Goal: Task Accomplishment & Management: Complete application form

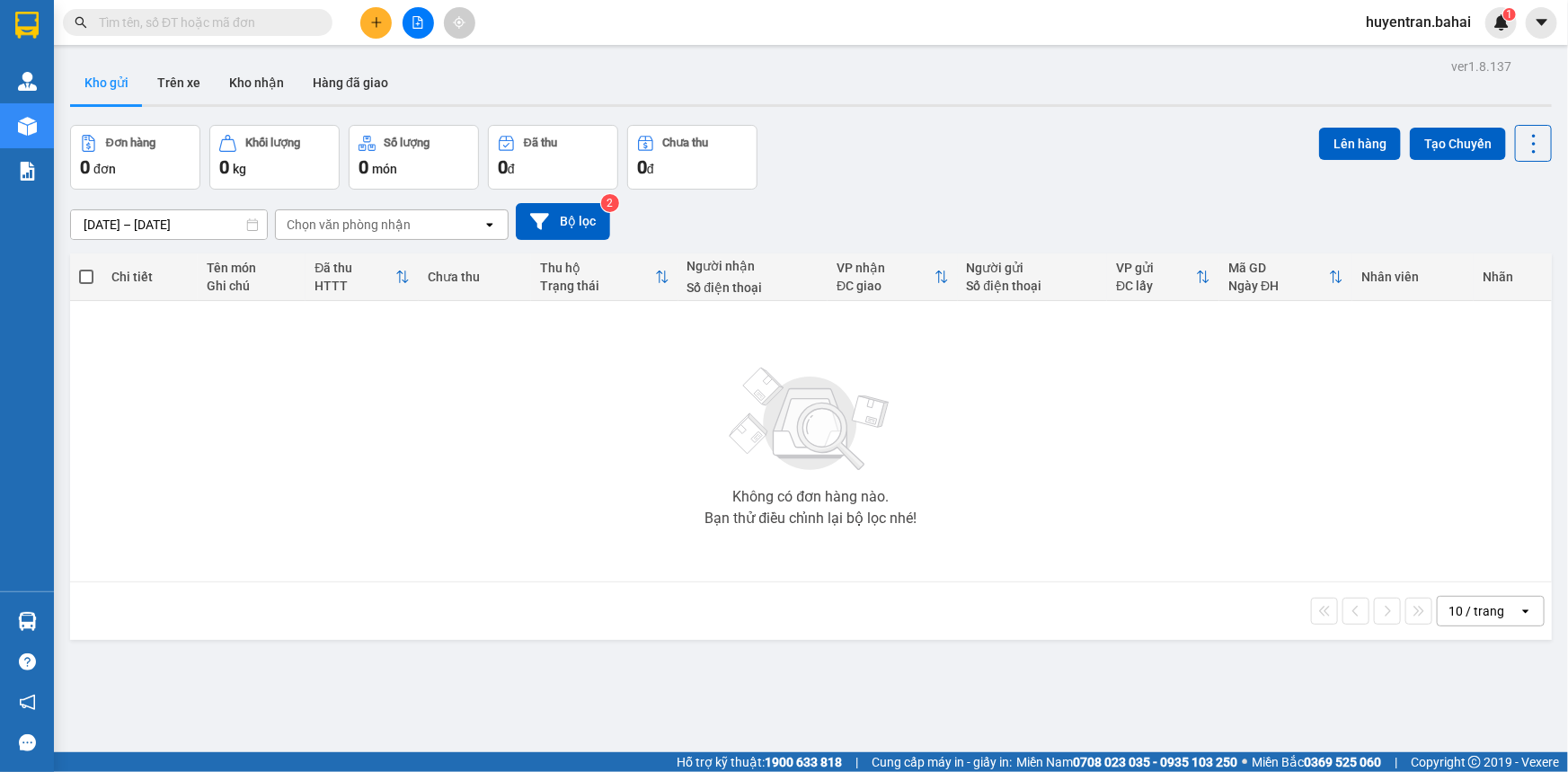
click at [369, 25] on button at bounding box center [376, 23] width 32 height 32
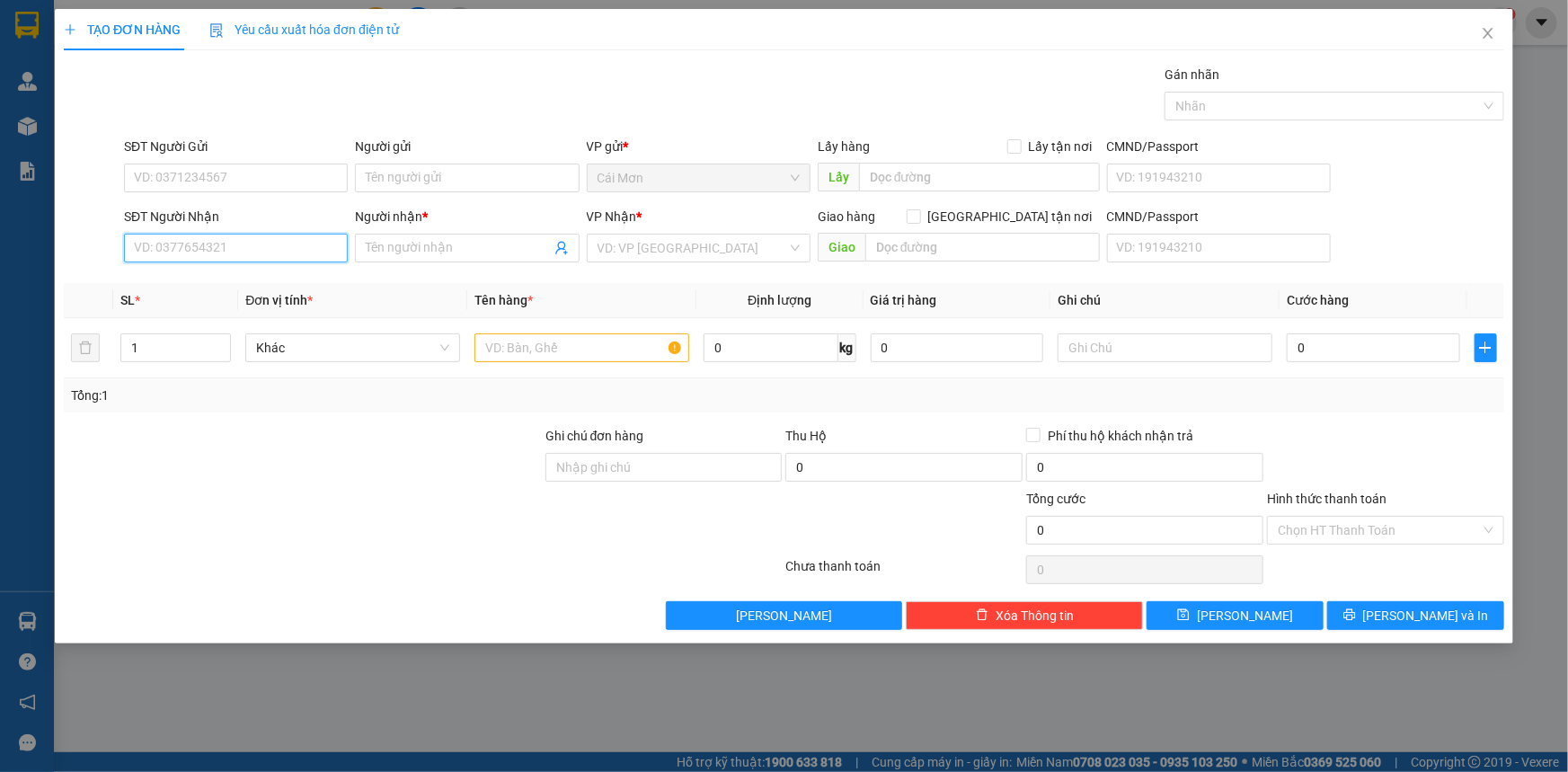
click at [237, 242] on input "SĐT Người Nhận" at bounding box center [236, 247] width 223 height 29
click at [239, 288] on div "0979034979 - Thoa" at bounding box center [235, 284] width 203 height 20
type input "0979034979"
type input "Thoa"
type input "0979034979"
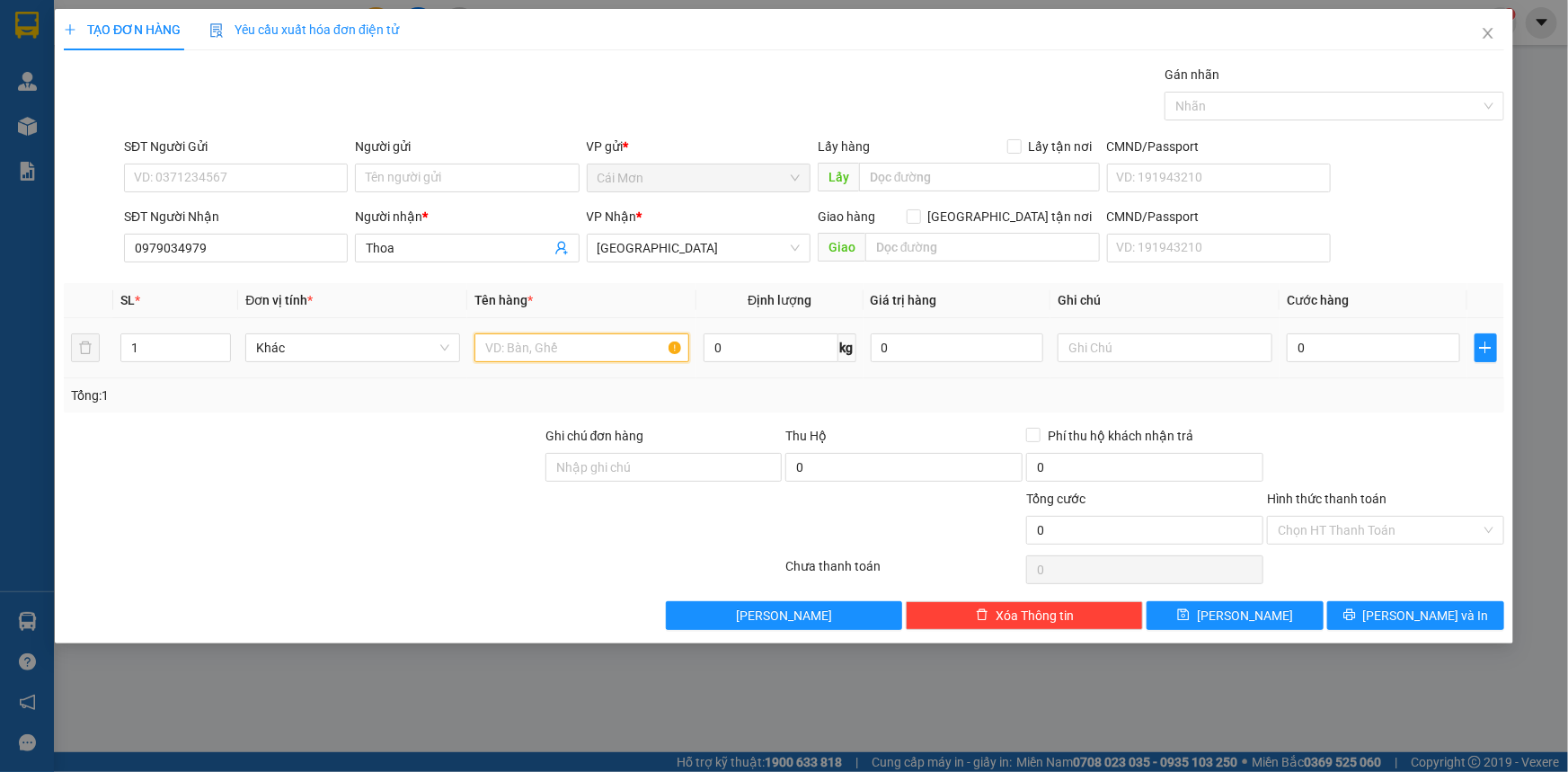
click at [575, 357] on input "text" at bounding box center [581, 347] width 214 height 29
type input "túi vải"
click at [1356, 344] on input "0" at bounding box center [1373, 347] width 174 height 29
type input "2"
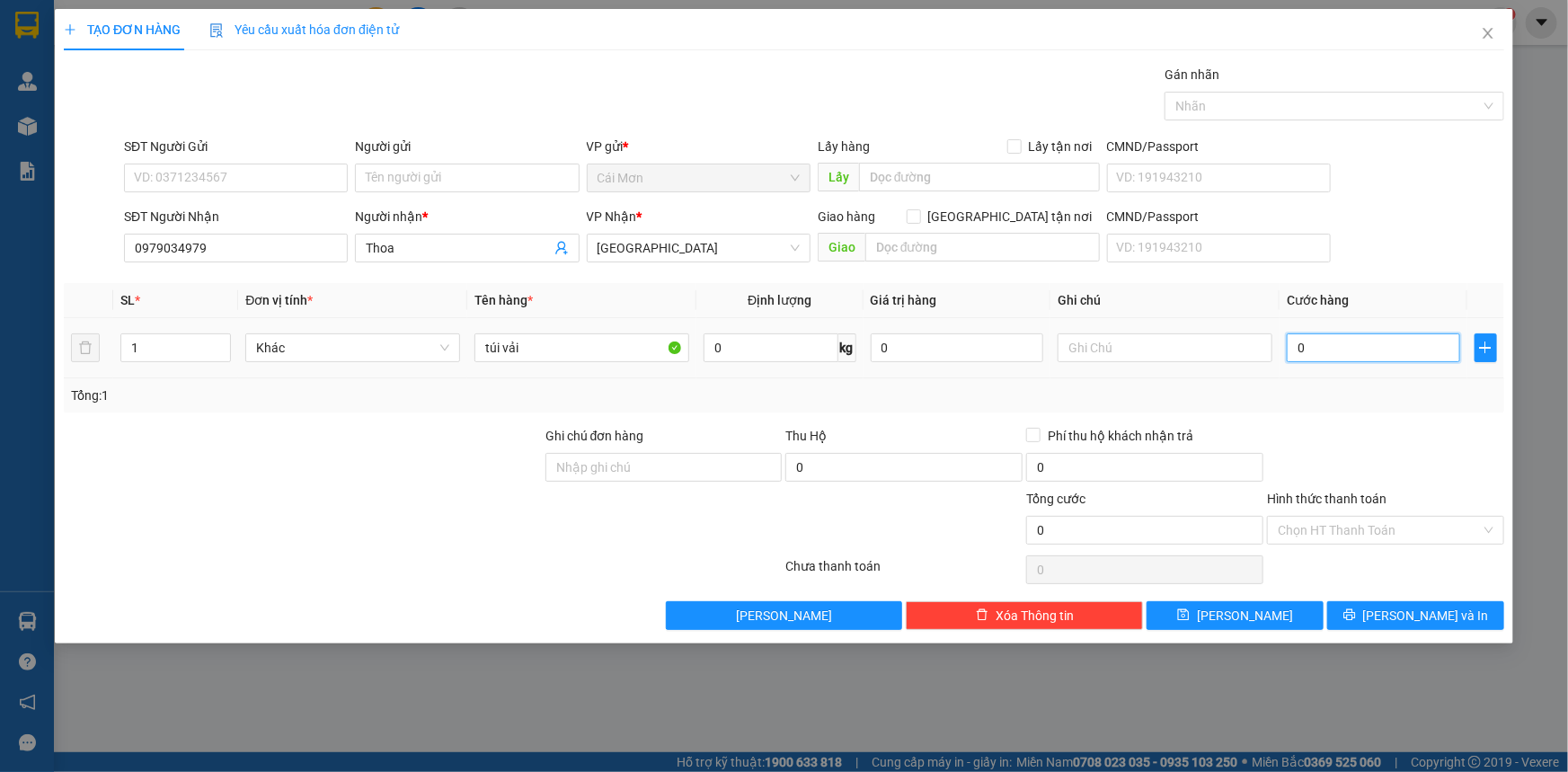
type input "2"
type input "20"
type input "200"
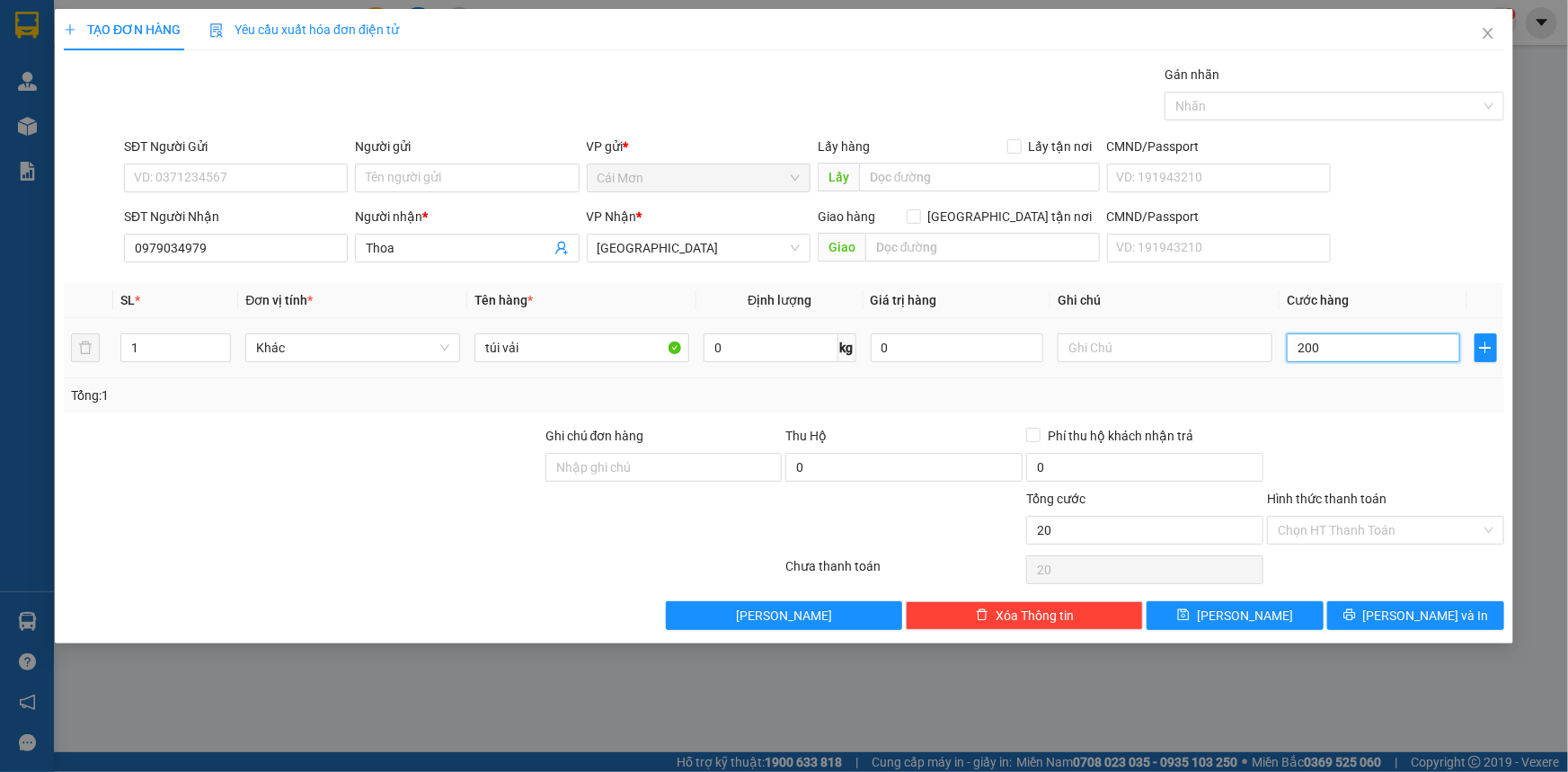
type input "200"
type input "2.000"
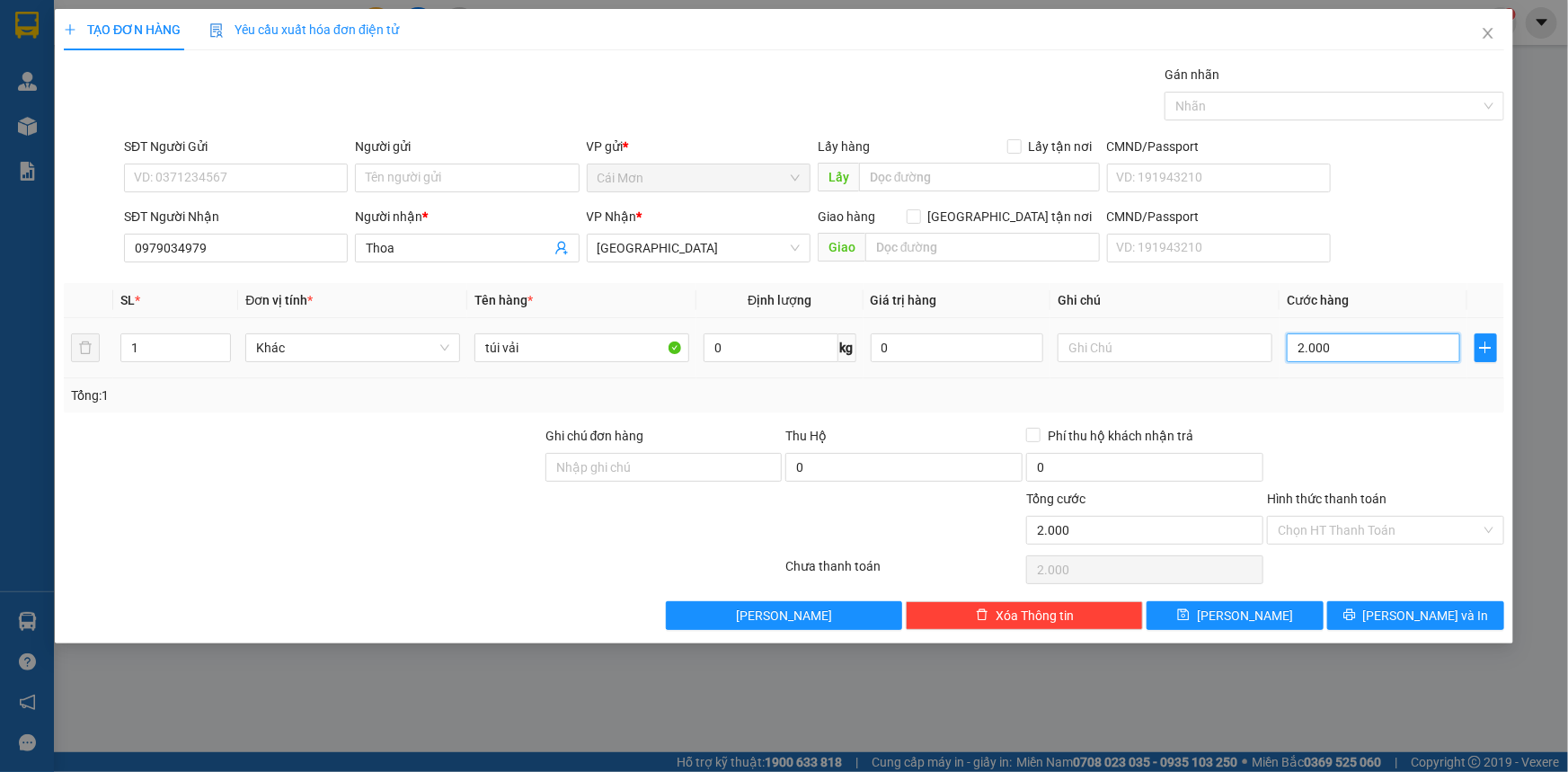
type input "20.000"
click at [1368, 522] on input "Hình thức thanh toán" at bounding box center [1379, 530] width 204 height 27
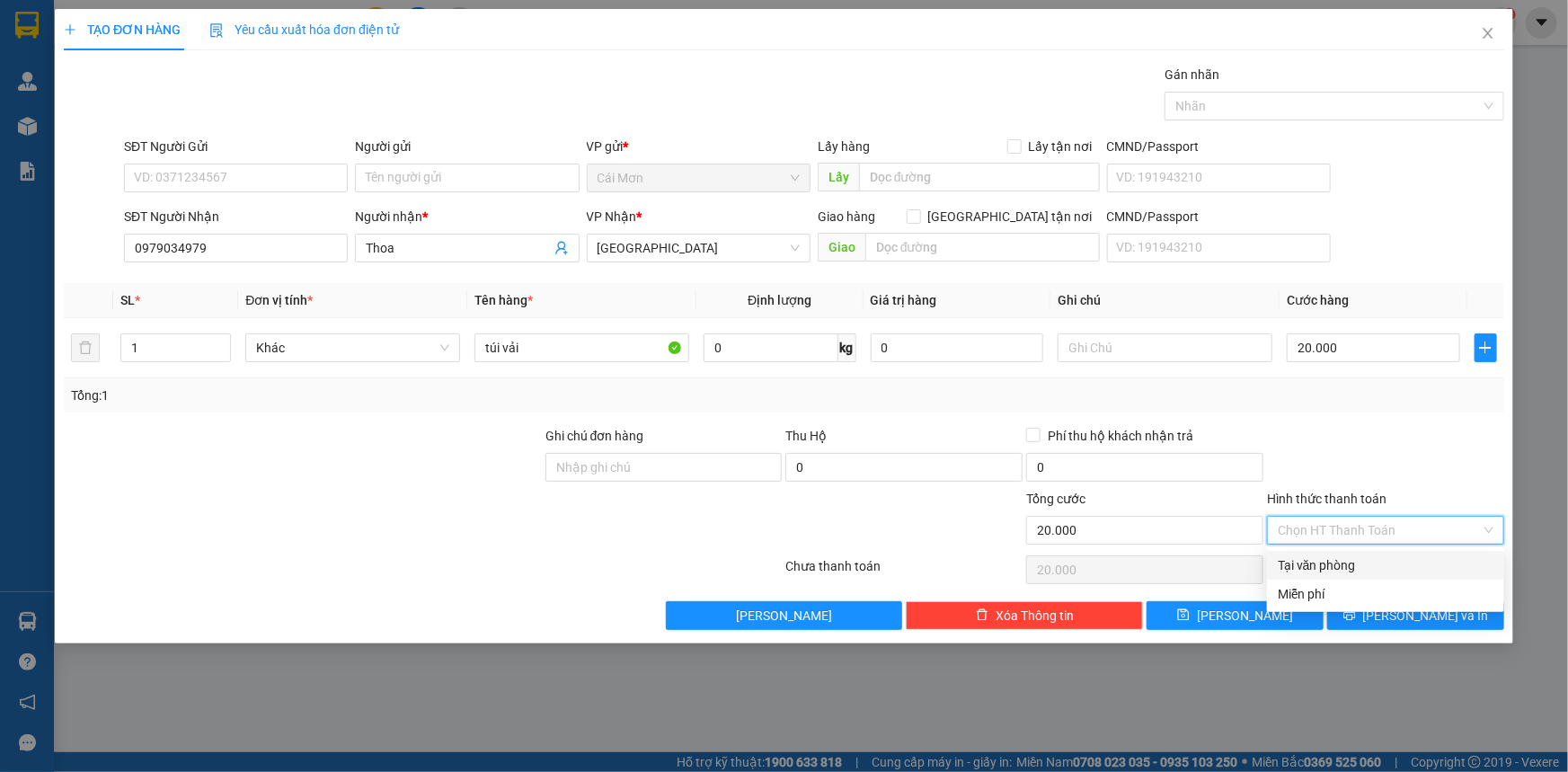
click at [1365, 530] on input "Hình thức thanh toán" at bounding box center [1379, 530] width 204 height 27
click at [1409, 489] on div "Hình thức thanh toán" at bounding box center [1385, 502] width 237 height 27
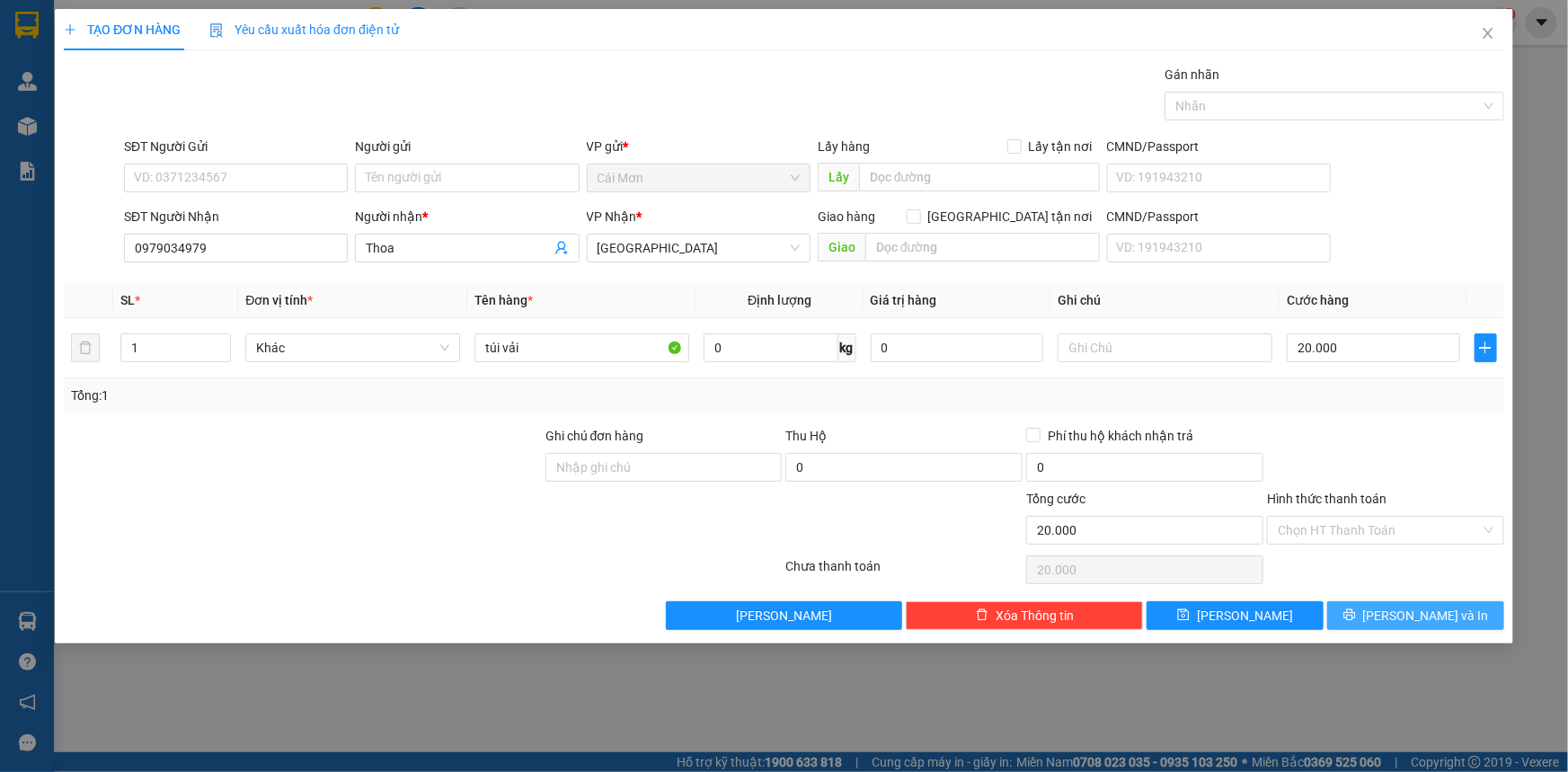
click at [1444, 621] on span "[PERSON_NAME] và In" at bounding box center [1426, 616] width 125 height 20
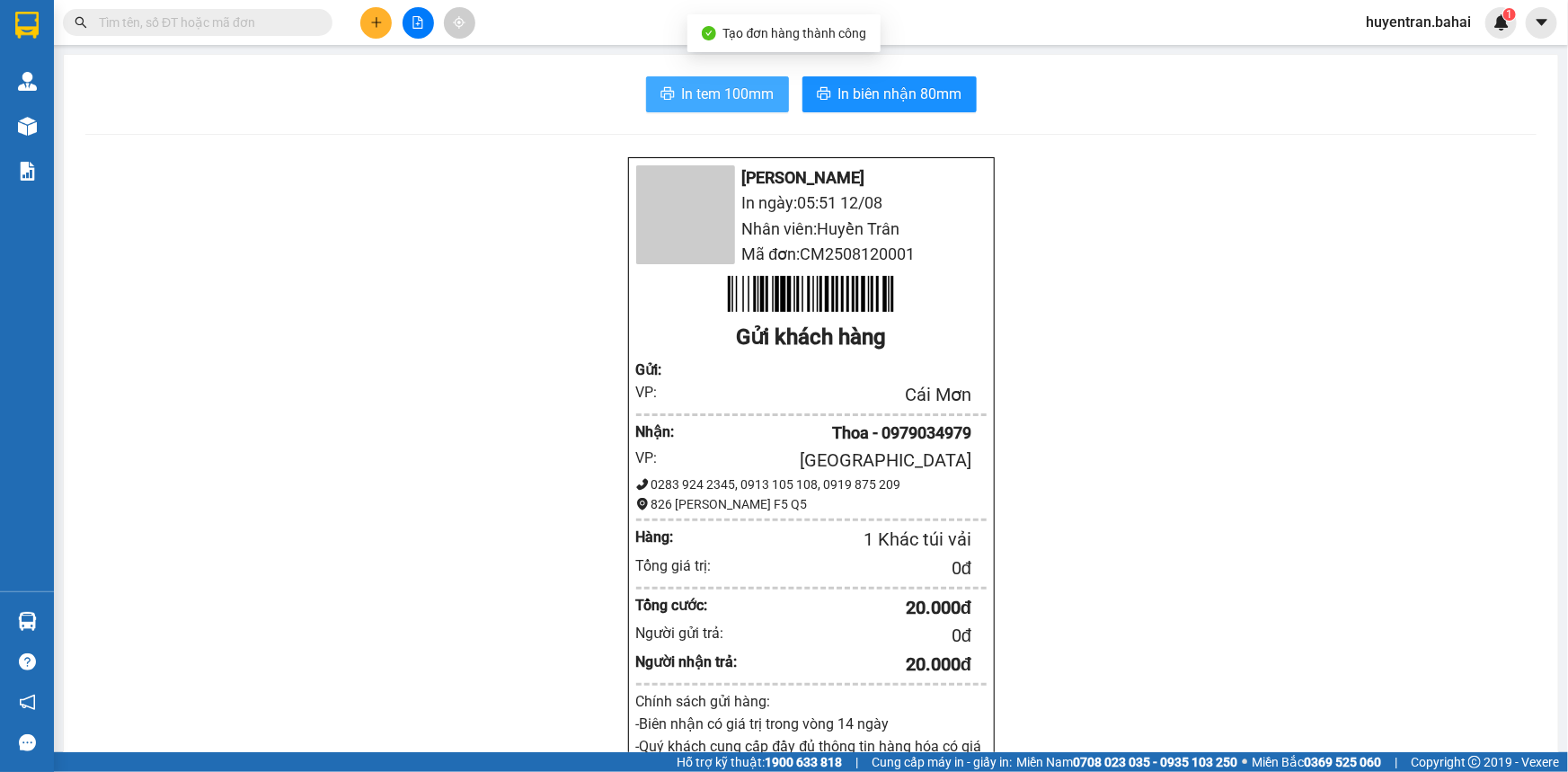
click at [711, 93] on span "In tem 100mm" at bounding box center [728, 94] width 93 height 23
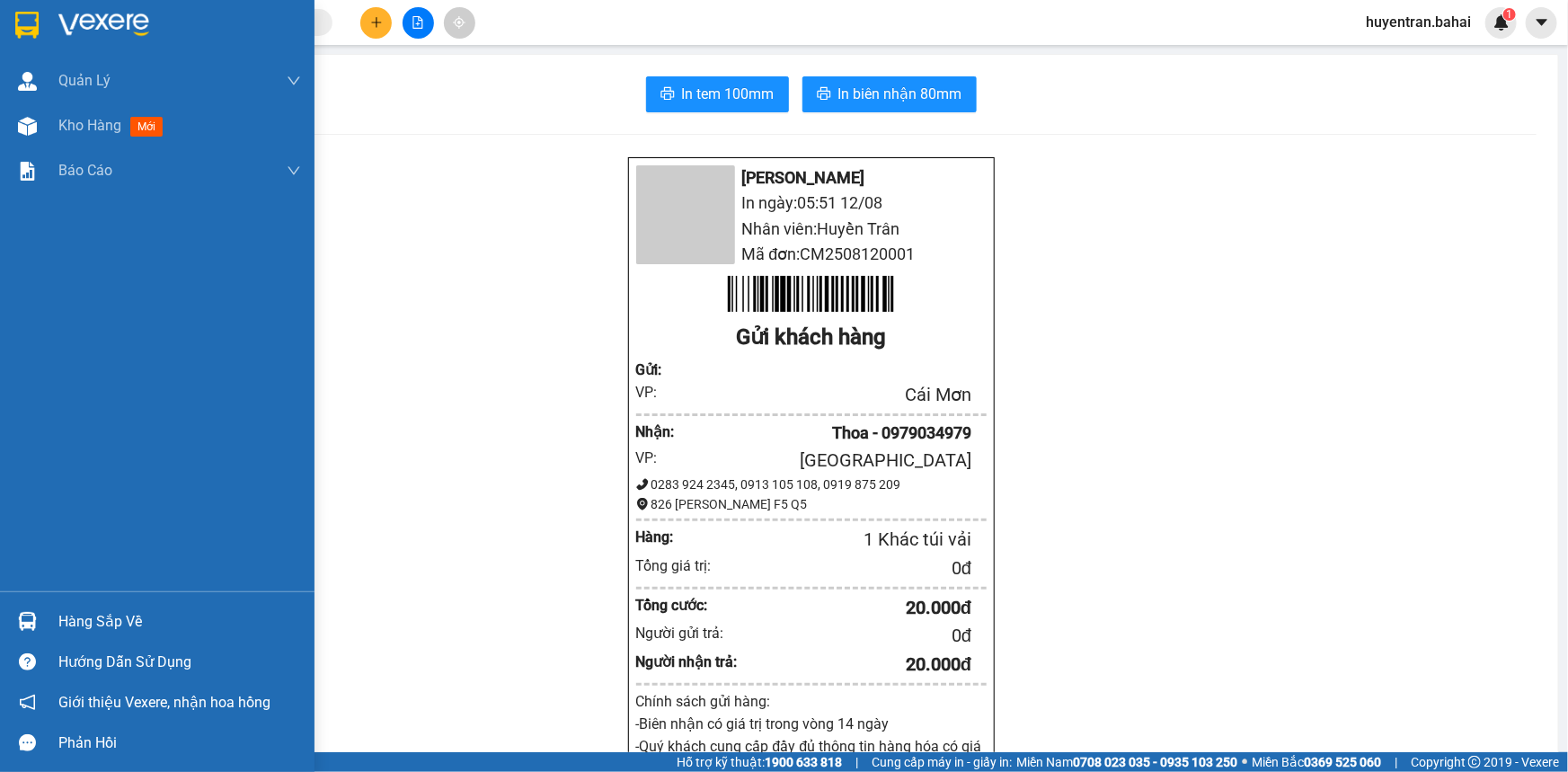
click at [31, 13] on img at bounding box center [27, 25] width 24 height 27
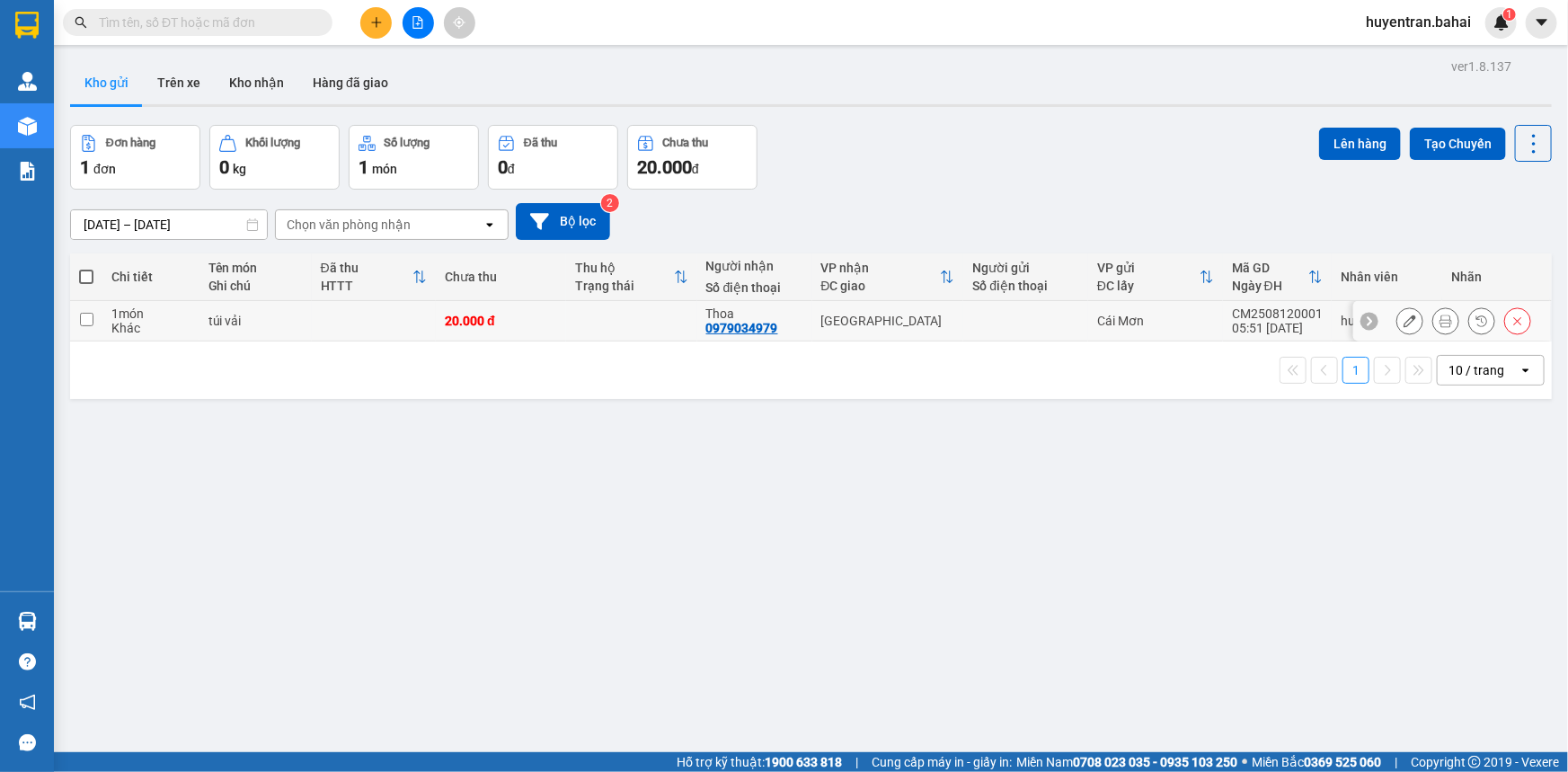
click at [1045, 322] on div at bounding box center [1026, 320] width 107 height 15
checkbox input "true"
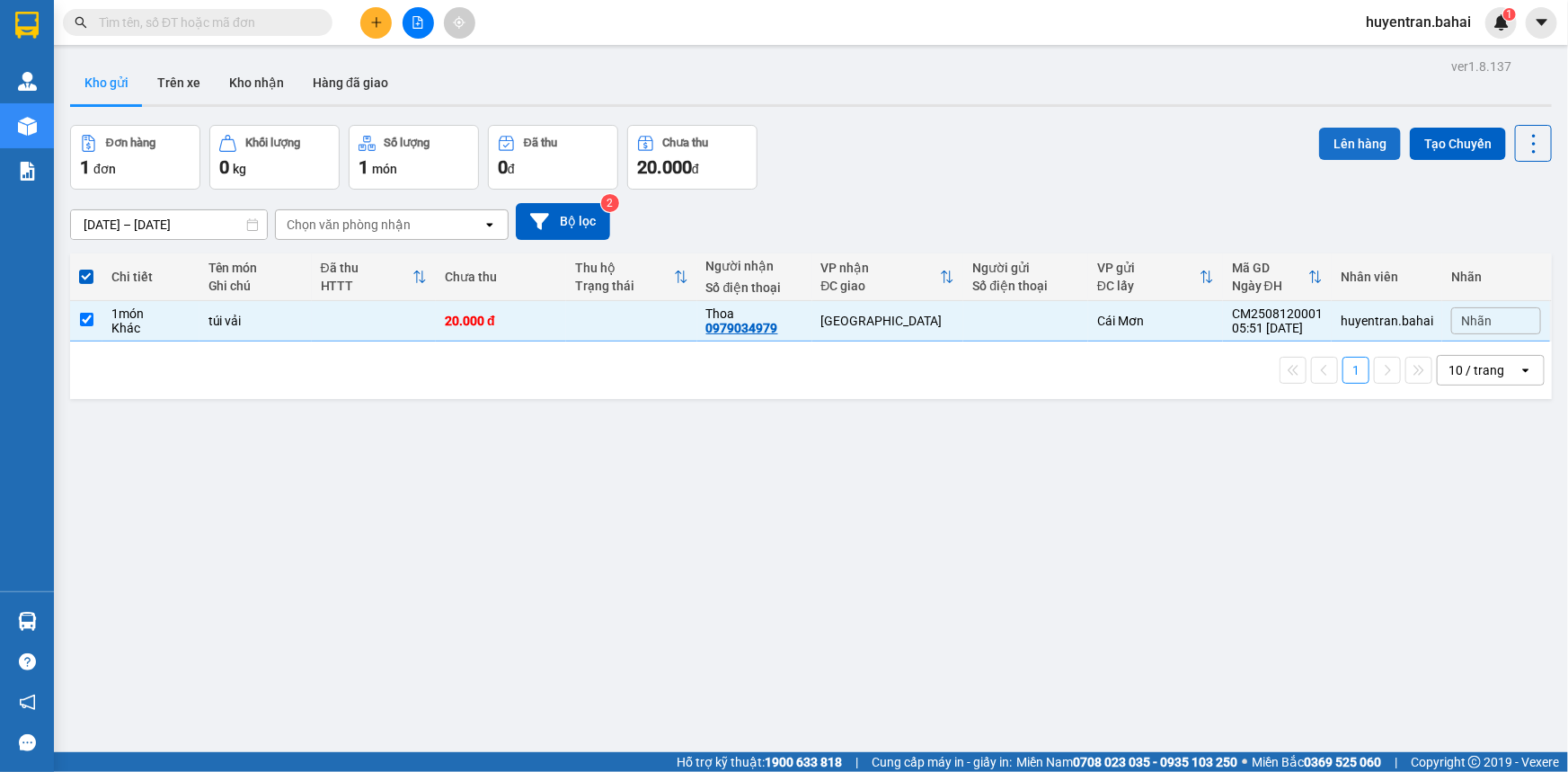
click at [1321, 144] on button "Lên hàng" at bounding box center [1360, 143] width 82 height 33
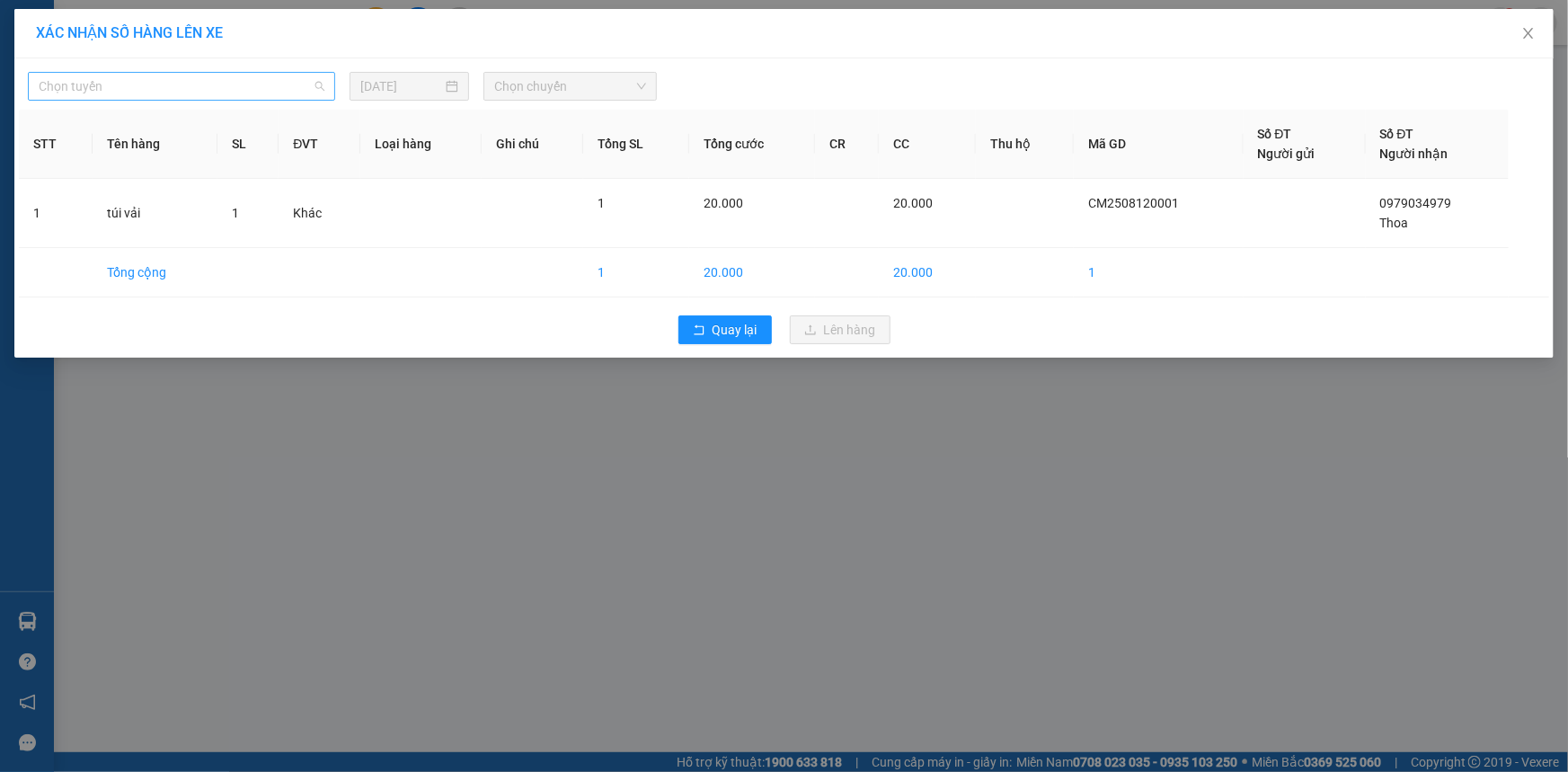
click at [152, 92] on span "Chọn tuyến" at bounding box center [181, 86] width 286 height 27
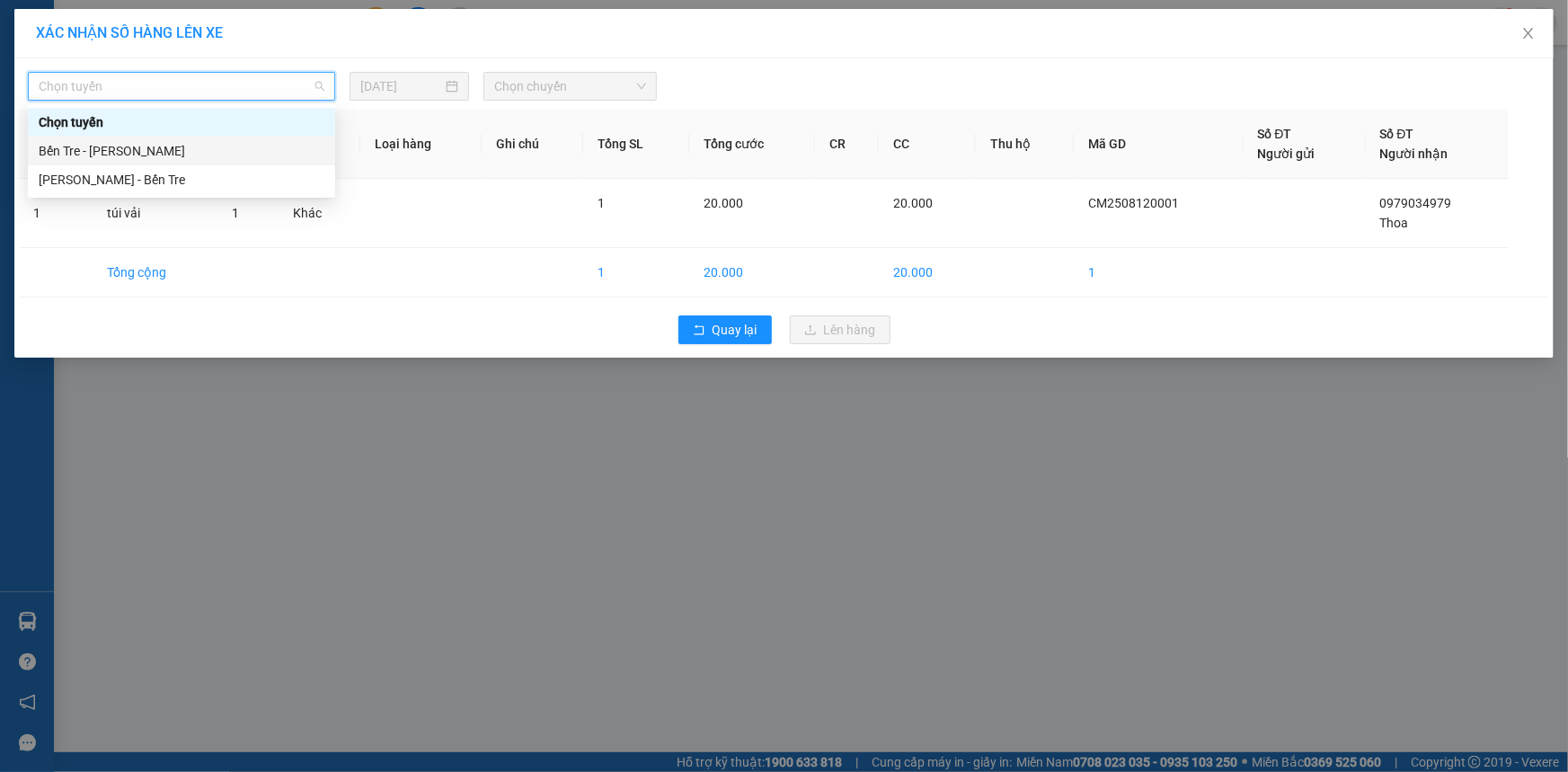
click at [116, 147] on div "Bến Tre - [PERSON_NAME]" at bounding box center [181, 151] width 286 height 20
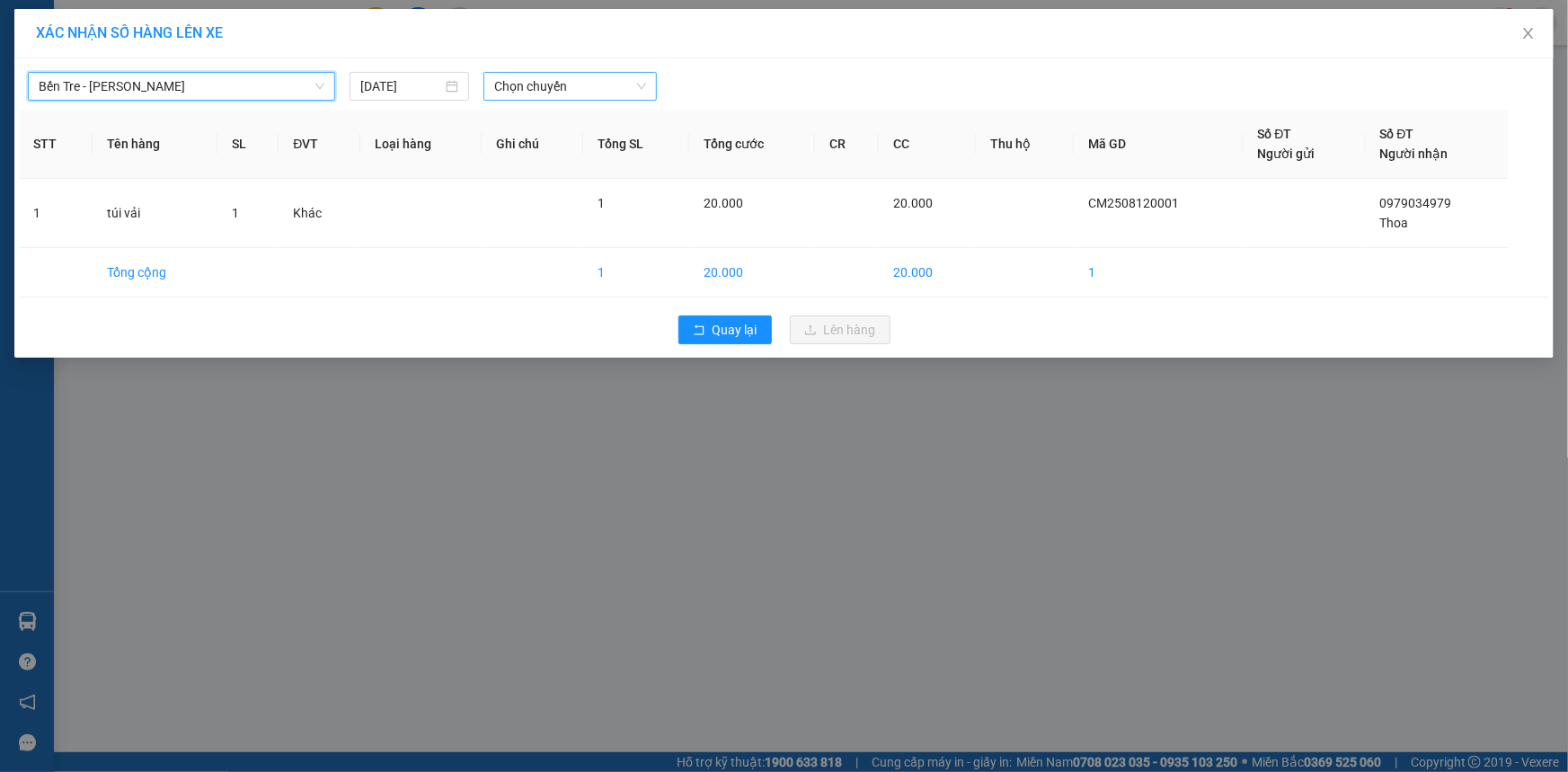
click at [518, 73] on span "Chọn chuyến" at bounding box center [570, 86] width 152 height 27
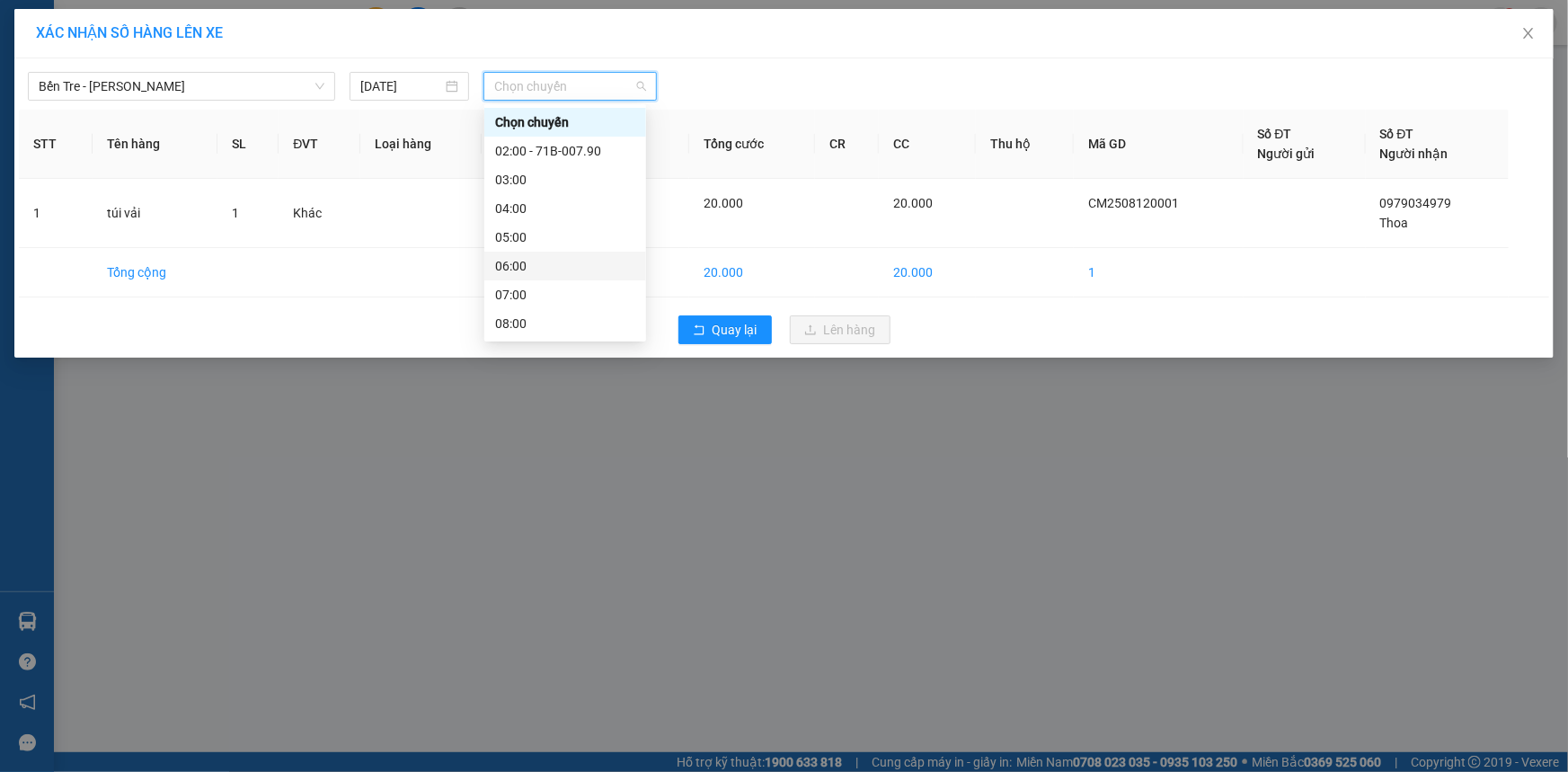
click at [498, 270] on div "06:00" at bounding box center [565, 266] width 140 height 20
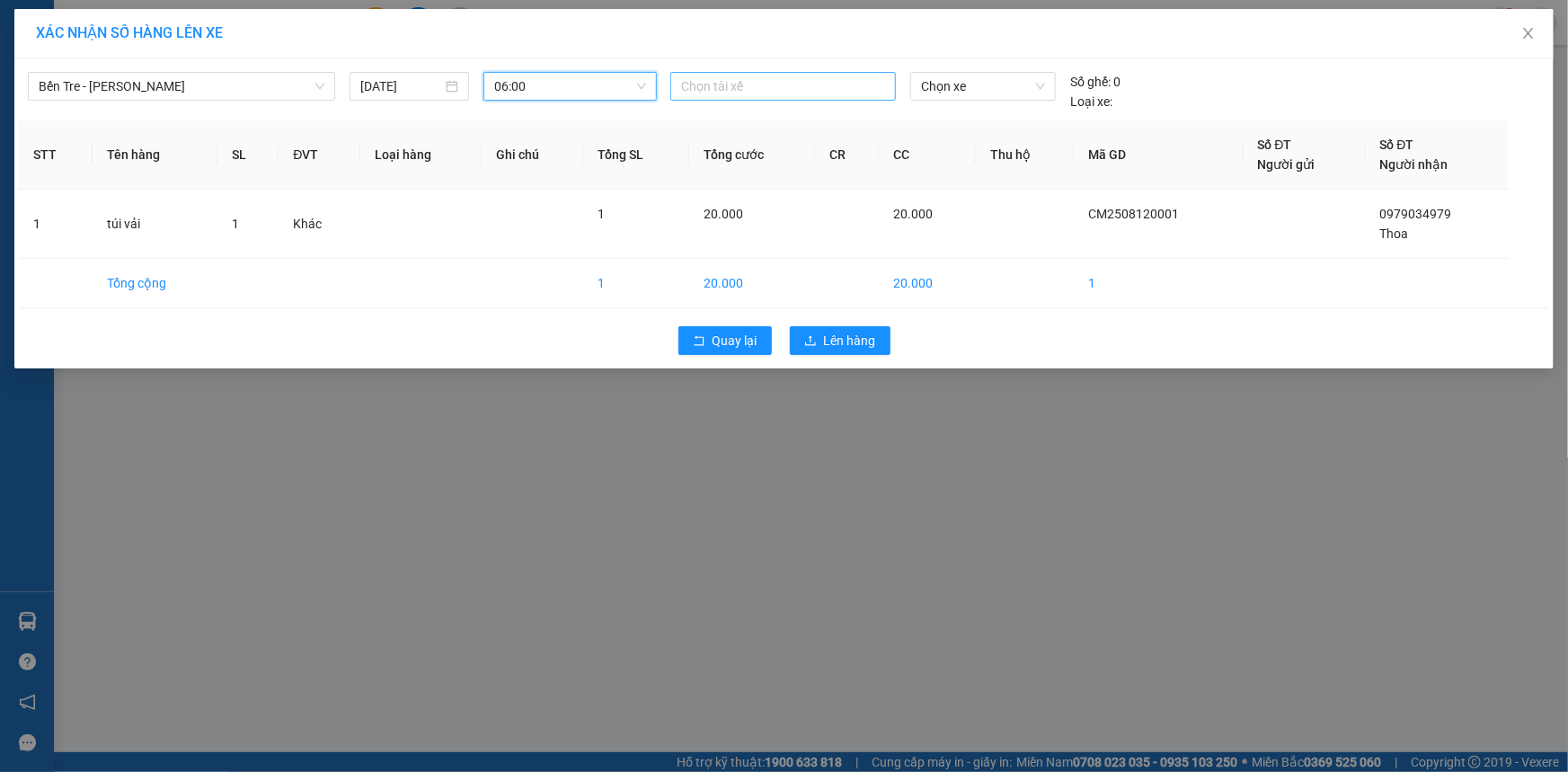
click at [774, 90] on div at bounding box center [783, 86] width 216 height 22
type input "bi"
click at [765, 147] on div "Bình Nhỏ" at bounding box center [805, 151] width 248 height 20
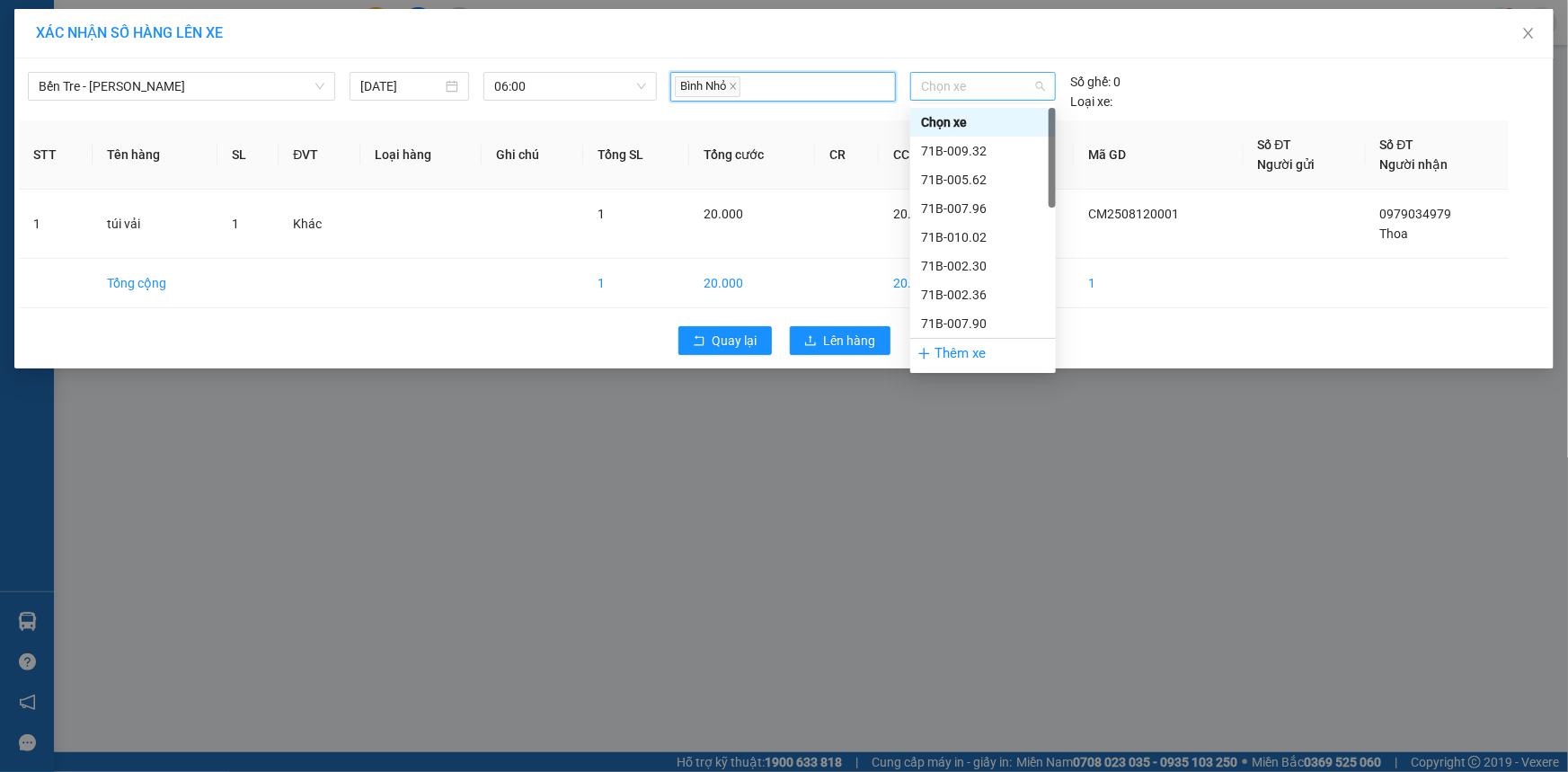
click at [948, 76] on span "Chọn xe" at bounding box center [983, 86] width 124 height 27
click at [929, 146] on div "71B-009.32" at bounding box center [983, 151] width 124 height 20
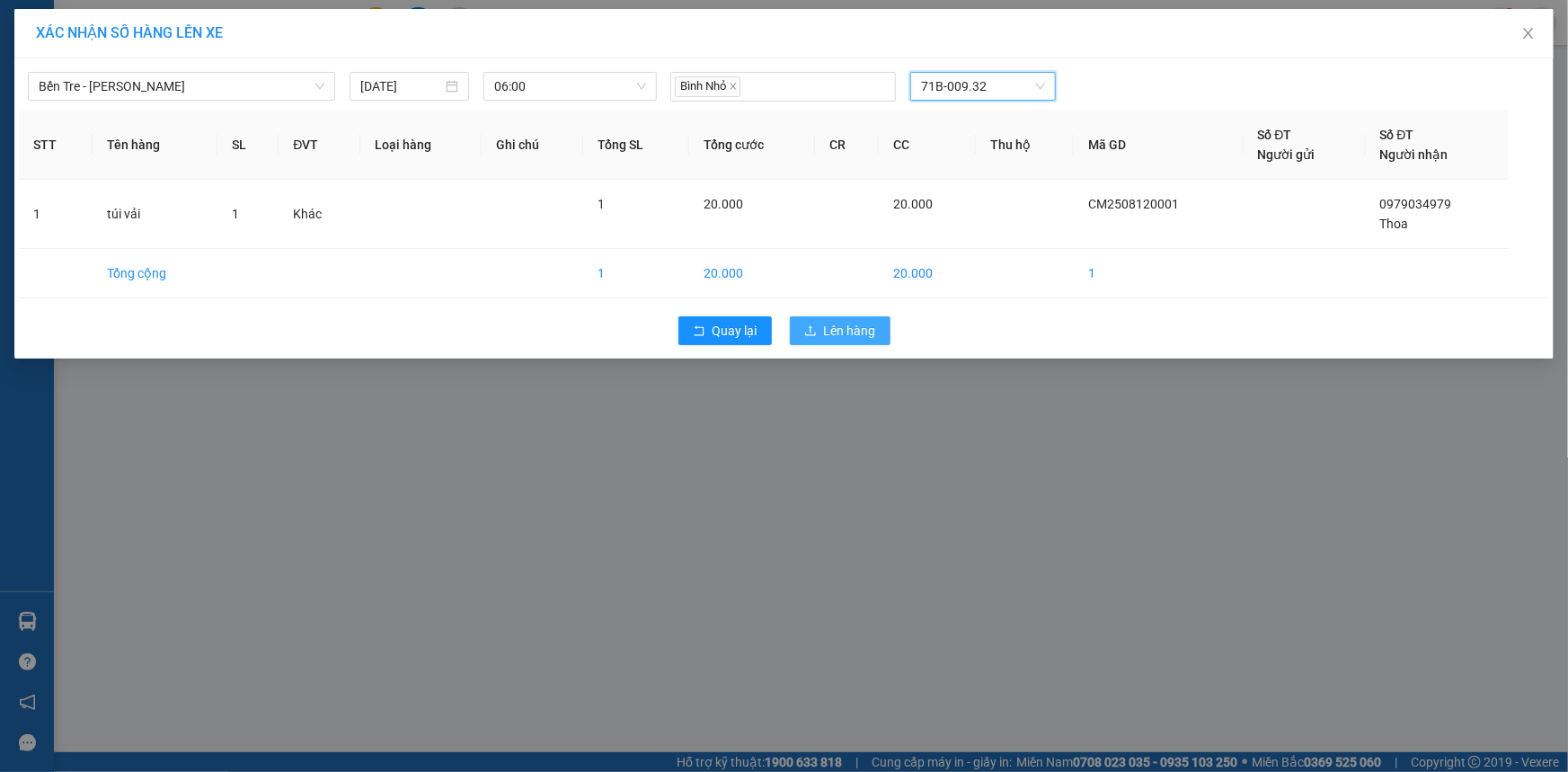
click at [824, 330] on span "Lên hàng" at bounding box center [850, 331] width 52 height 20
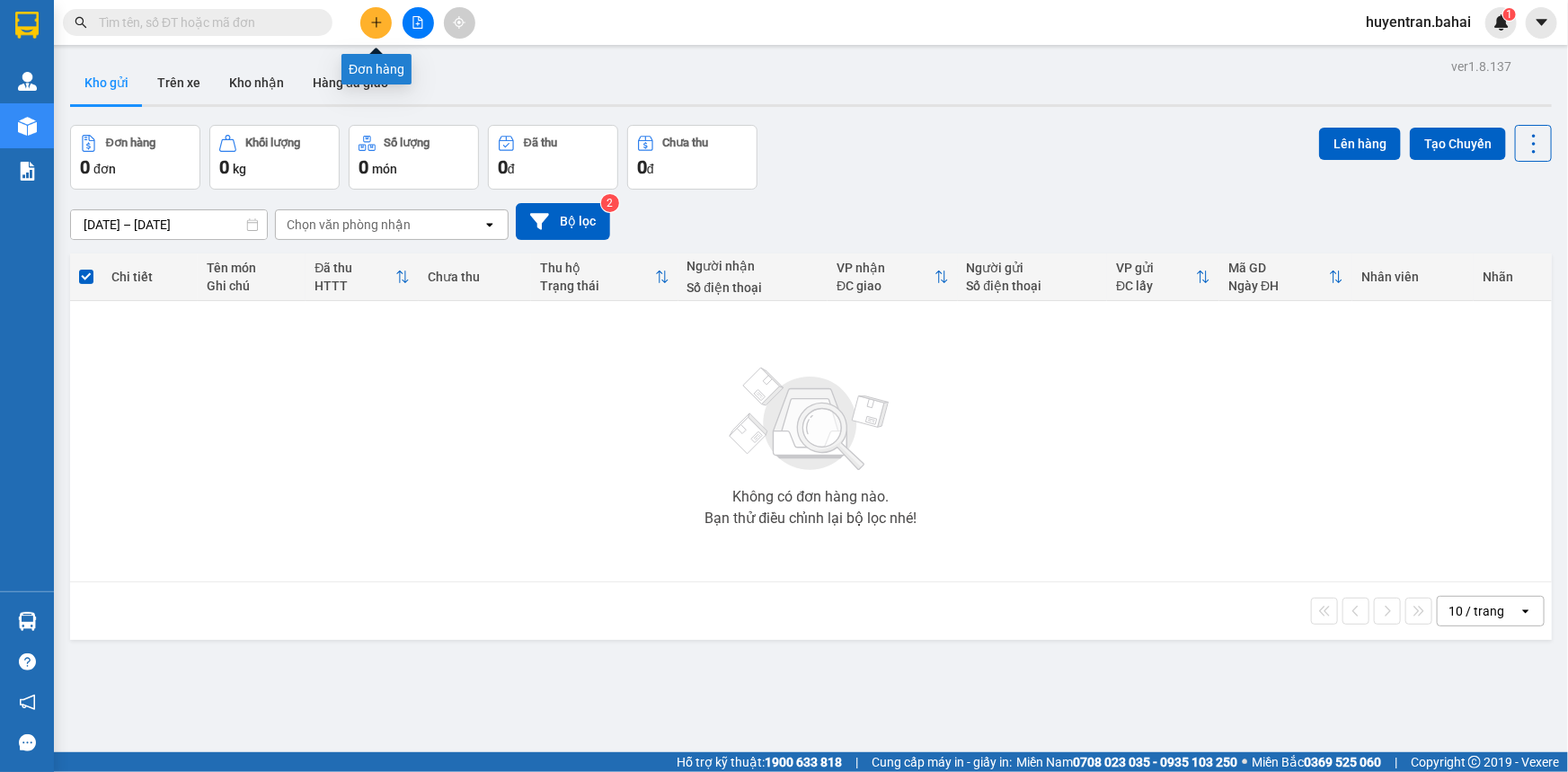
click at [385, 23] on button at bounding box center [376, 23] width 32 height 32
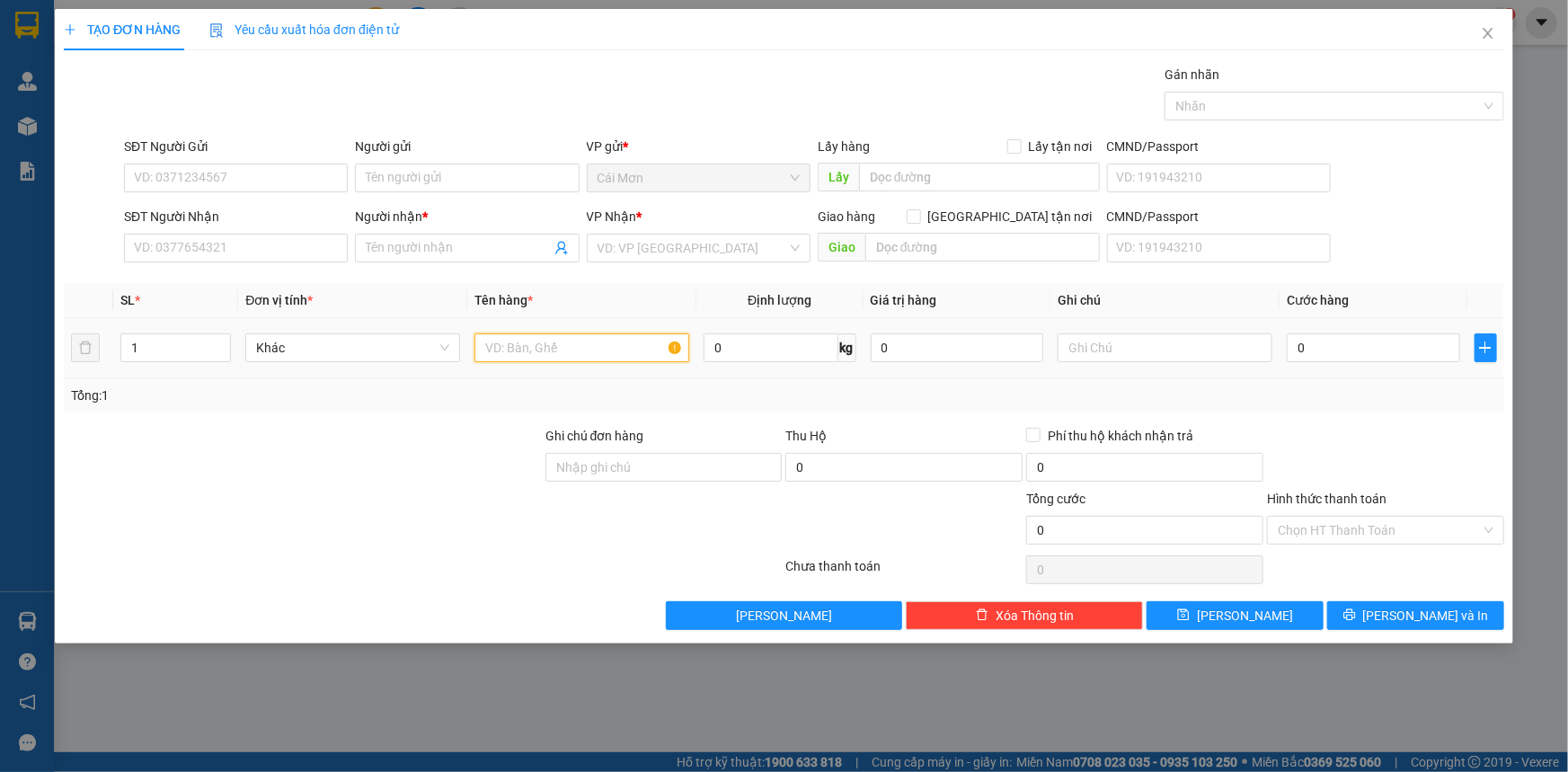
click at [570, 352] on input "text" at bounding box center [581, 347] width 214 height 29
type input "thùng"
click at [289, 255] on input "SĐT Người Nhận" at bounding box center [236, 247] width 223 height 29
click at [406, 351] on span "Khác" at bounding box center [353, 347] width 194 height 27
click at [253, 253] on input "SĐT Người Nhận" at bounding box center [236, 247] width 223 height 29
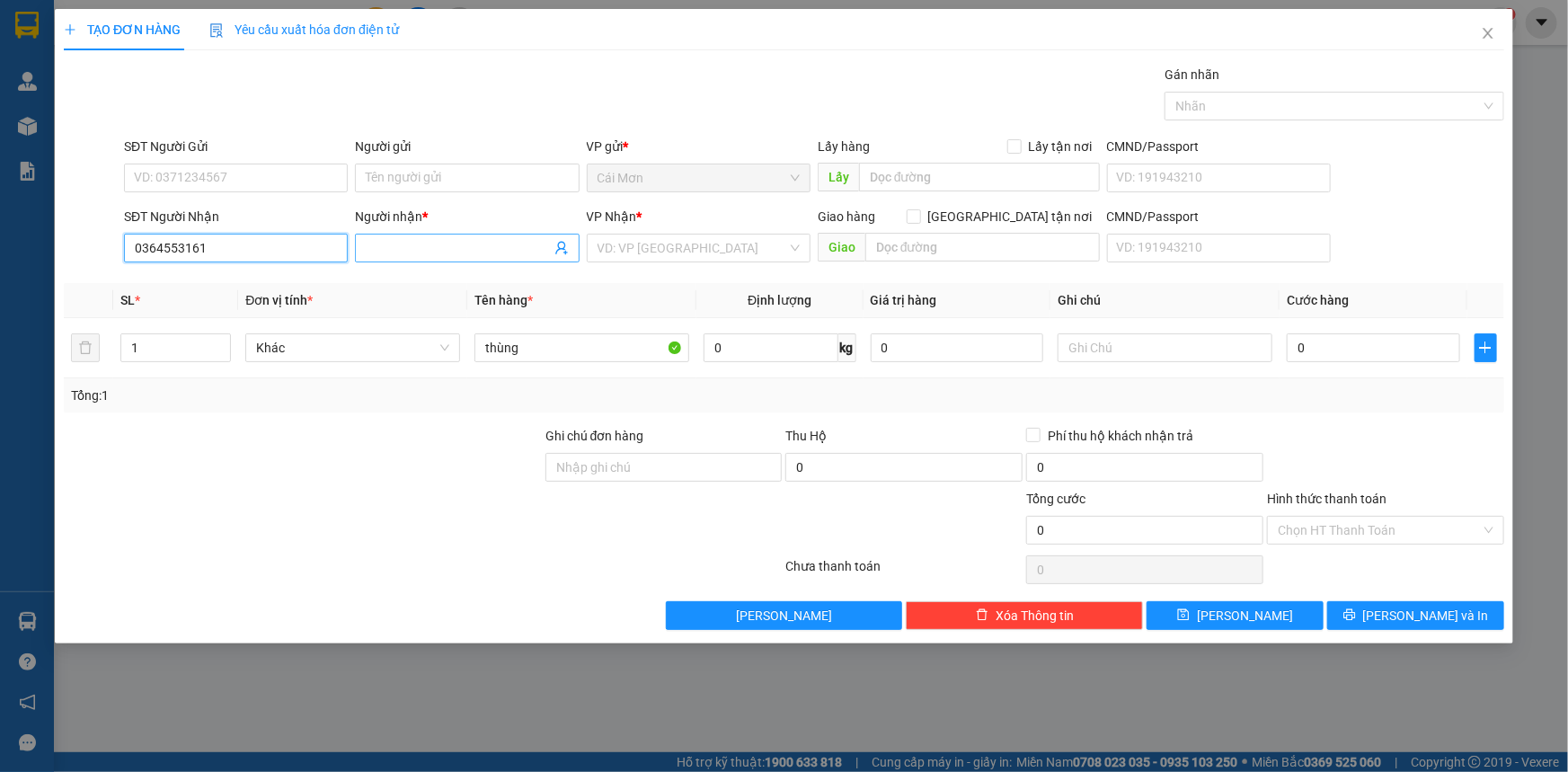
type input "0364553161"
click at [485, 254] on input "Người nhận *" at bounding box center [457, 248] width 184 height 20
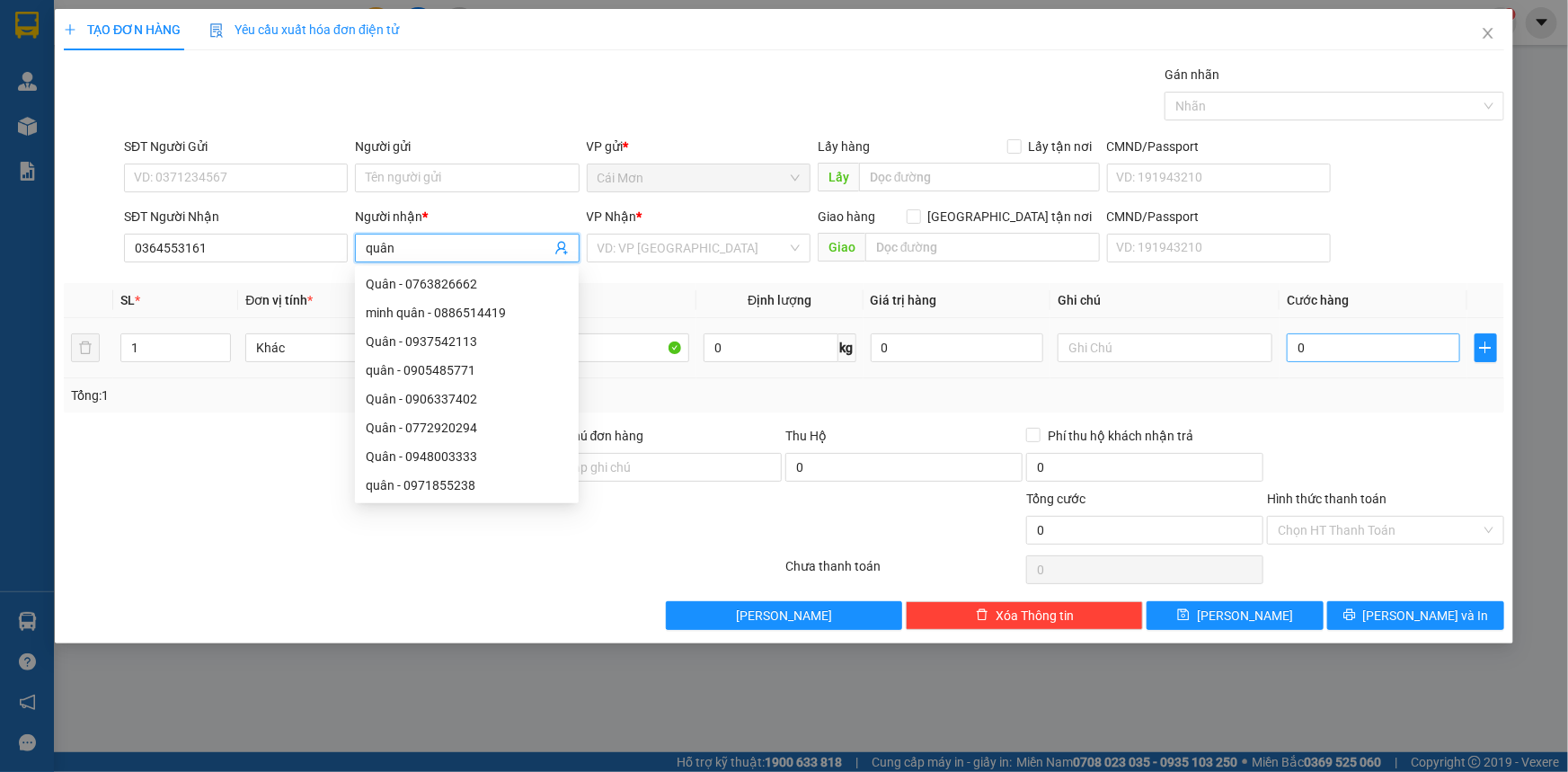
type input "quân"
click at [1324, 356] on input "0" at bounding box center [1373, 347] width 174 height 29
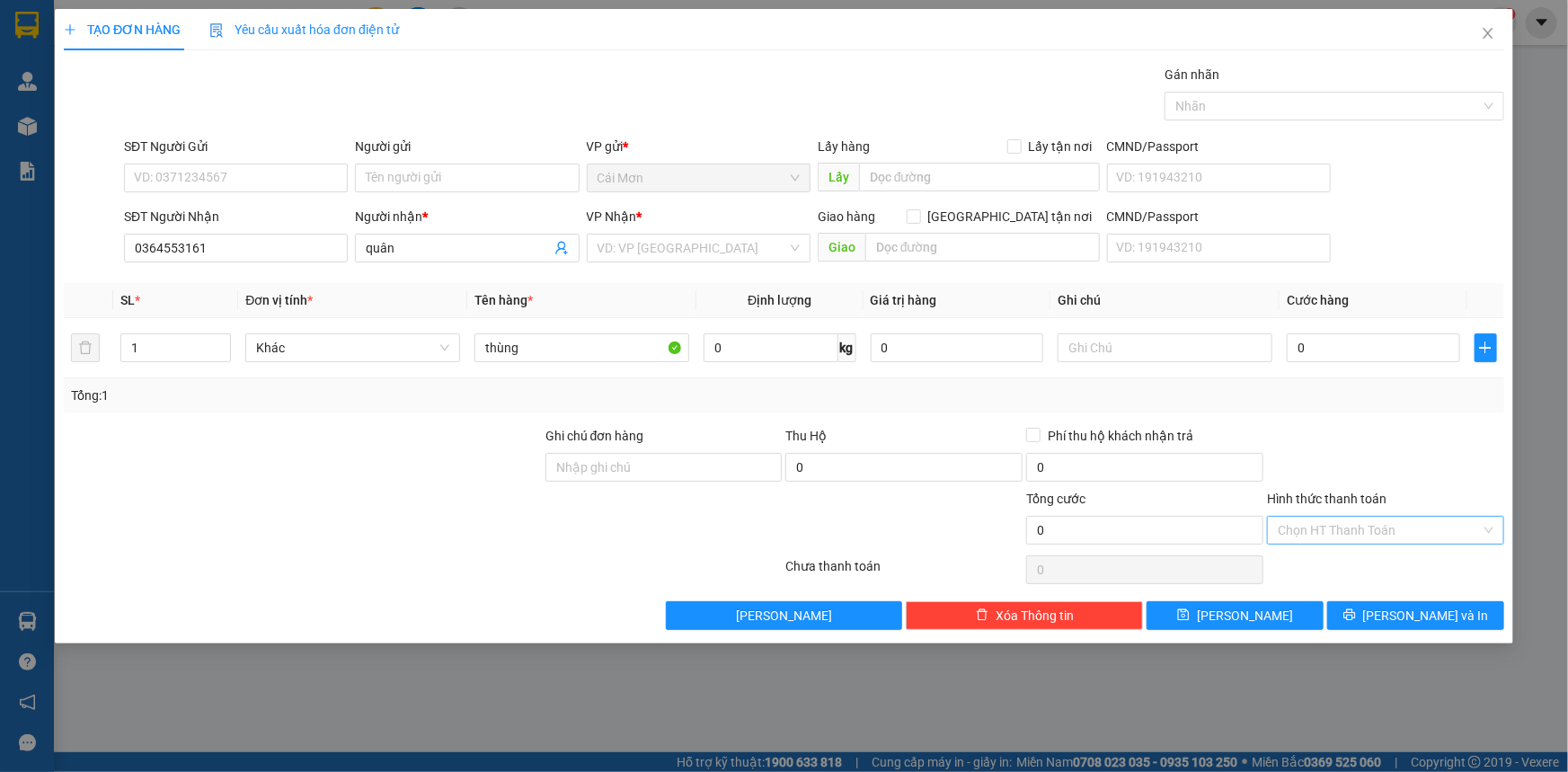
click at [1423, 520] on input "Hình thức thanh toán" at bounding box center [1379, 530] width 204 height 27
click at [1394, 570] on div "Tại văn phòng" at bounding box center [1385, 565] width 215 height 20
click at [1365, 355] on input "0" at bounding box center [1373, 347] width 174 height 29
type input "5"
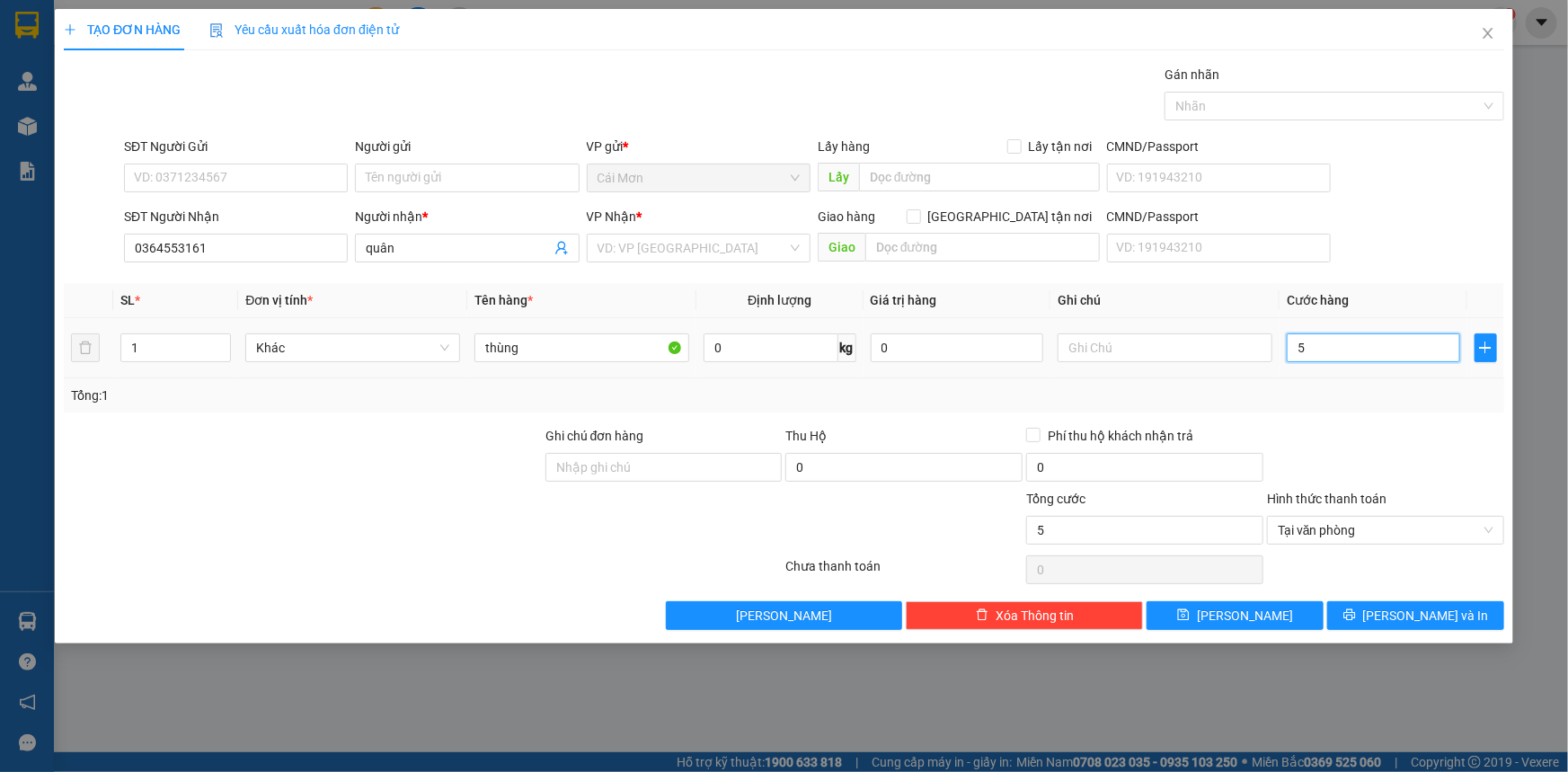
type input "50"
type input "500"
type input "5.000"
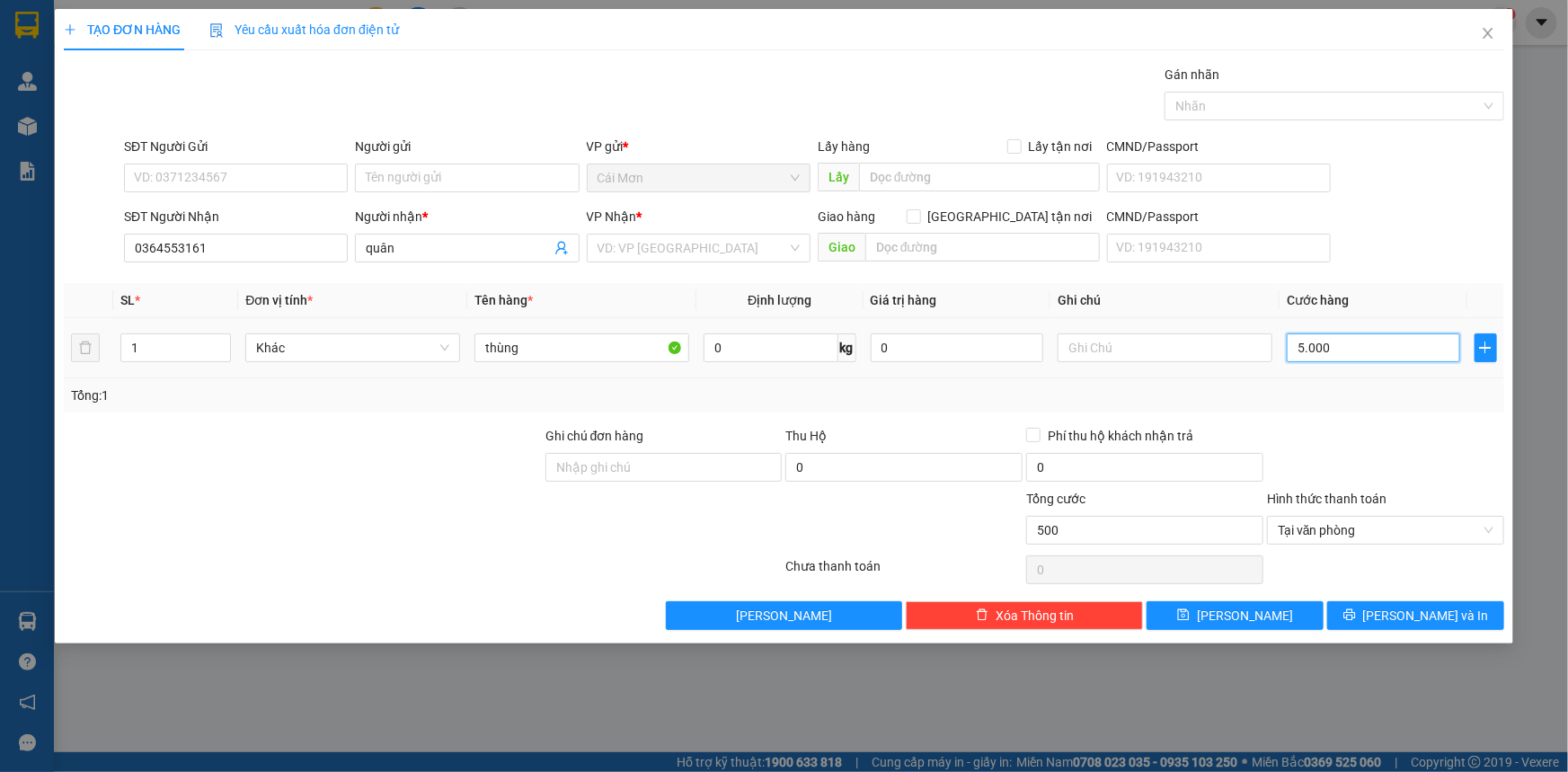
type input "5.000"
type input "50.000"
click at [1416, 614] on span "[PERSON_NAME] và In" at bounding box center [1426, 616] width 125 height 20
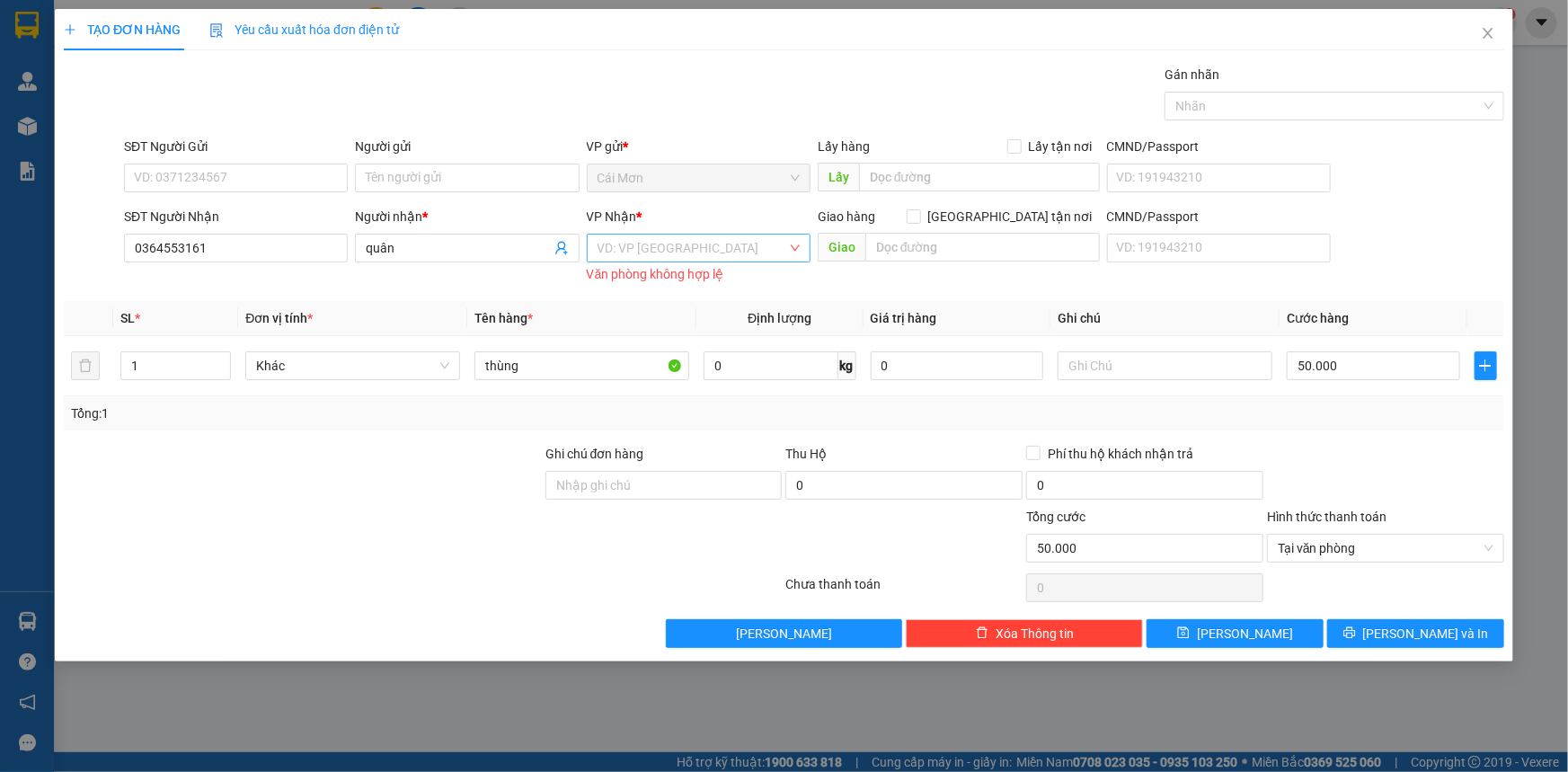
click at [651, 252] on input "search" at bounding box center [693, 247] width 190 height 27
click at [645, 365] on div "[GEOGRAPHIC_DATA]" at bounding box center [699, 371] width 203 height 20
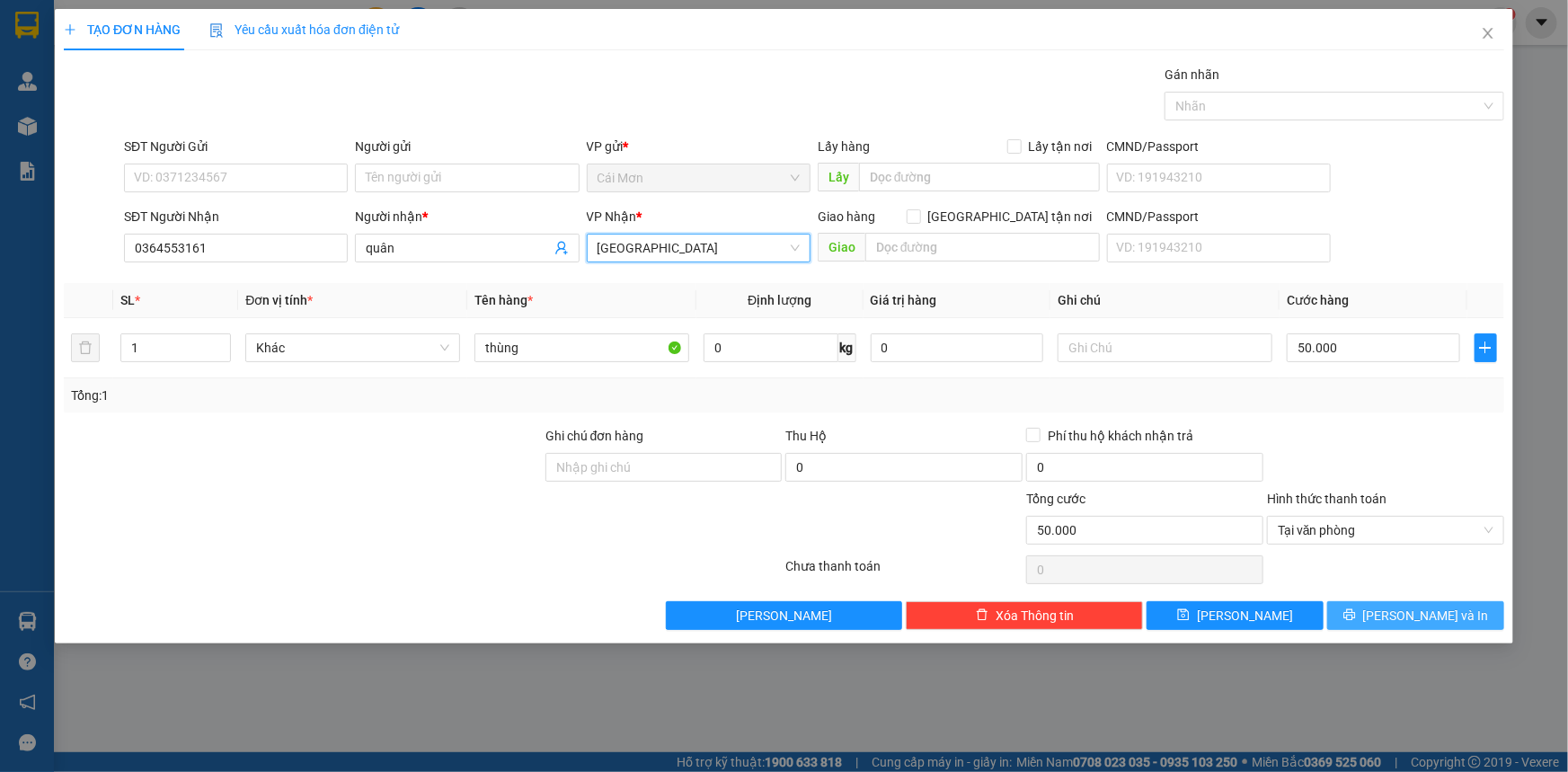
click at [1411, 607] on span "[PERSON_NAME] và In" at bounding box center [1426, 616] width 125 height 20
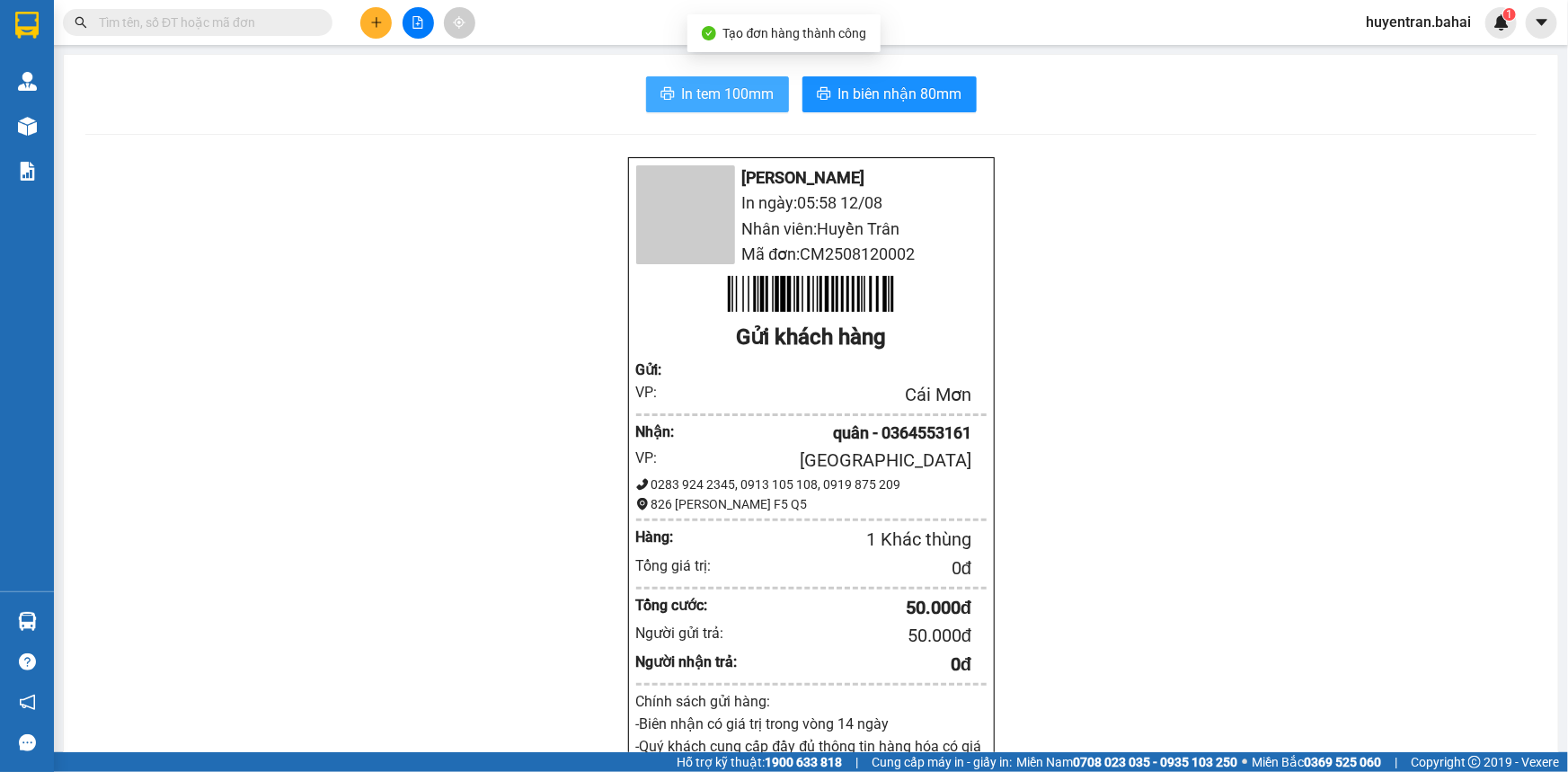
click at [699, 96] on span "In tem 100mm" at bounding box center [728, 94] width 93 height 23
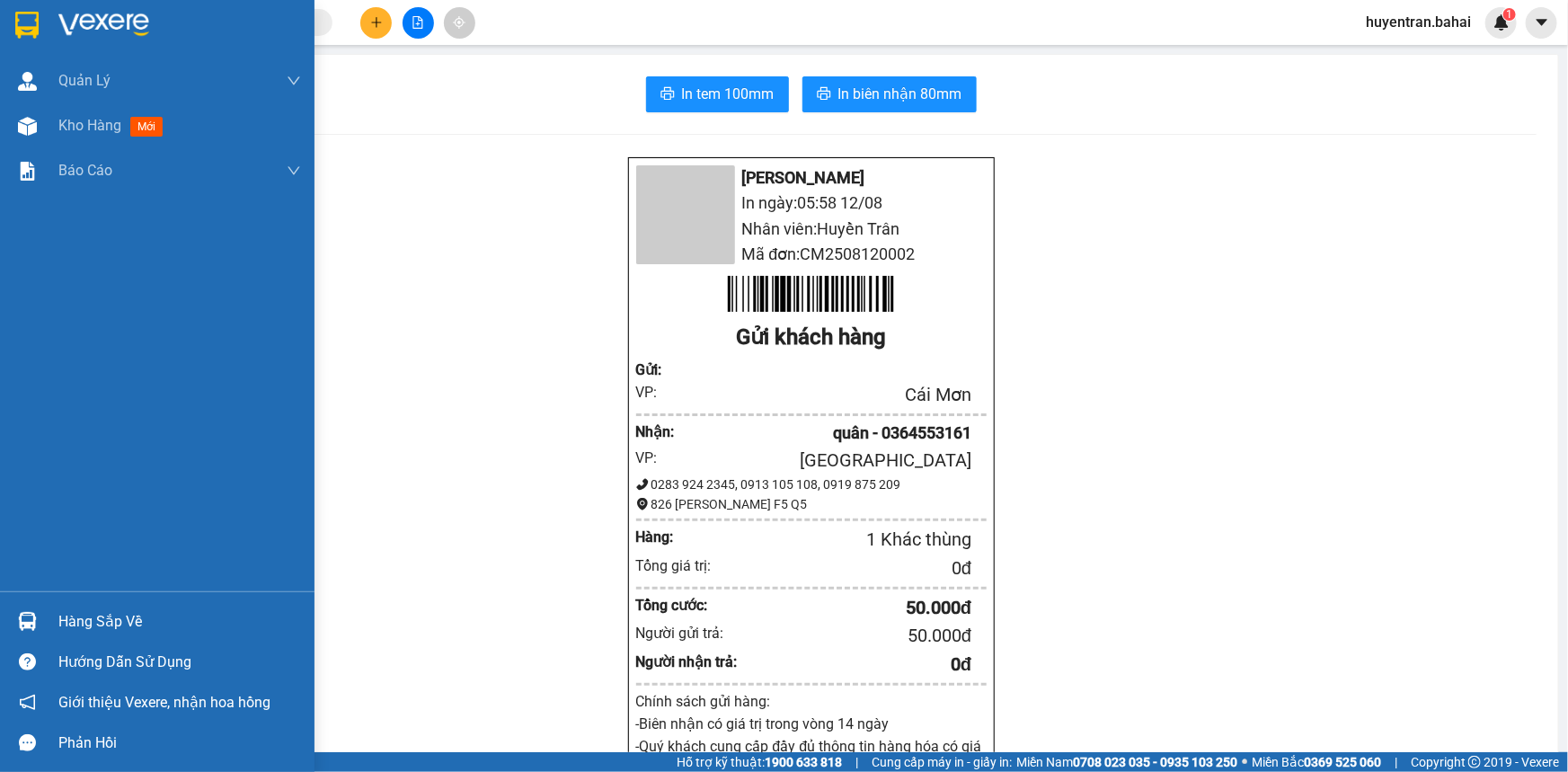
click at [74, 25] on img at bounding box center [104, 25] width 91 height 27
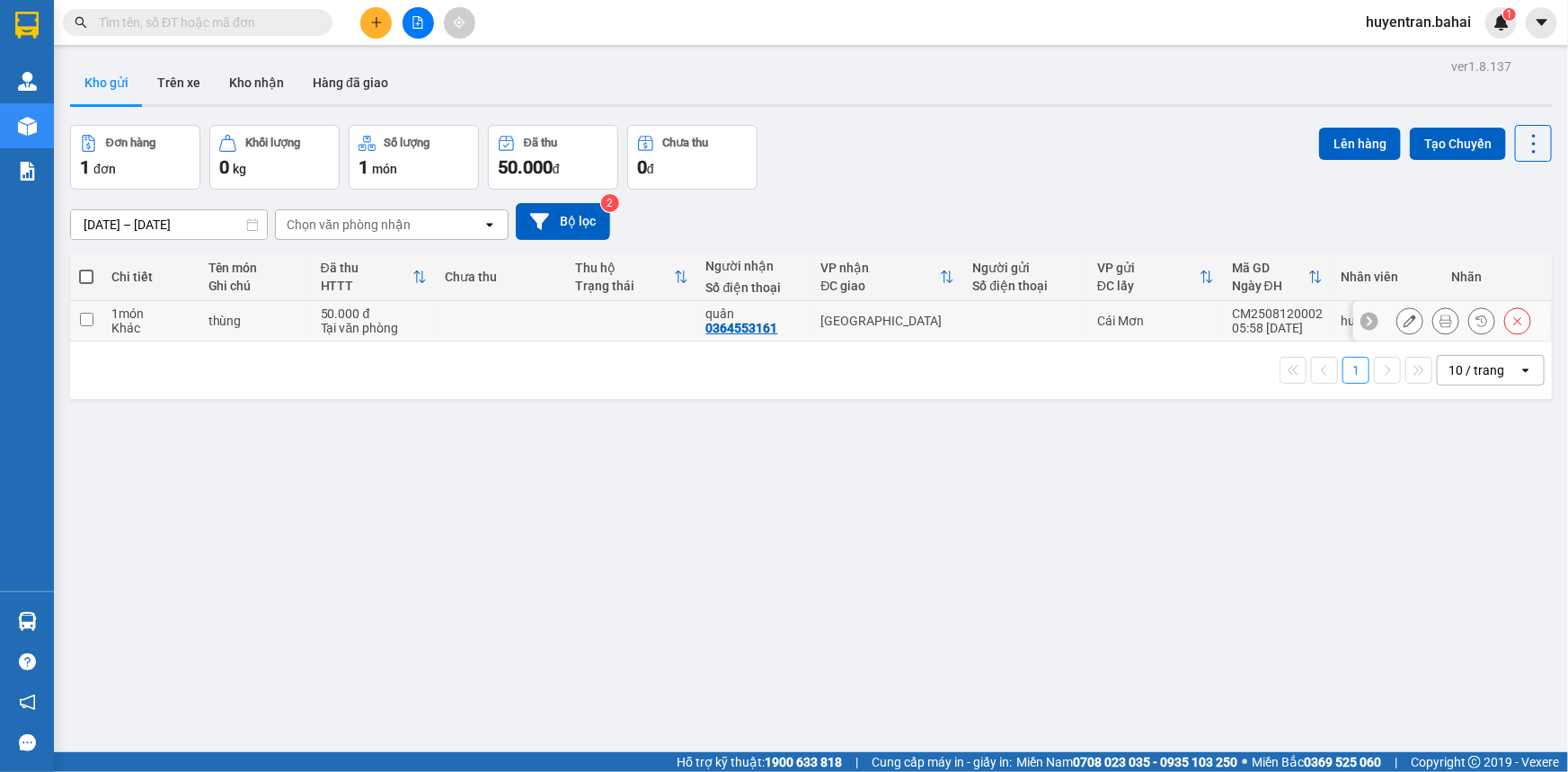
click at [540, 323] on td at bounding box center [501, 321] width 130 height 41
checkbox input "true"
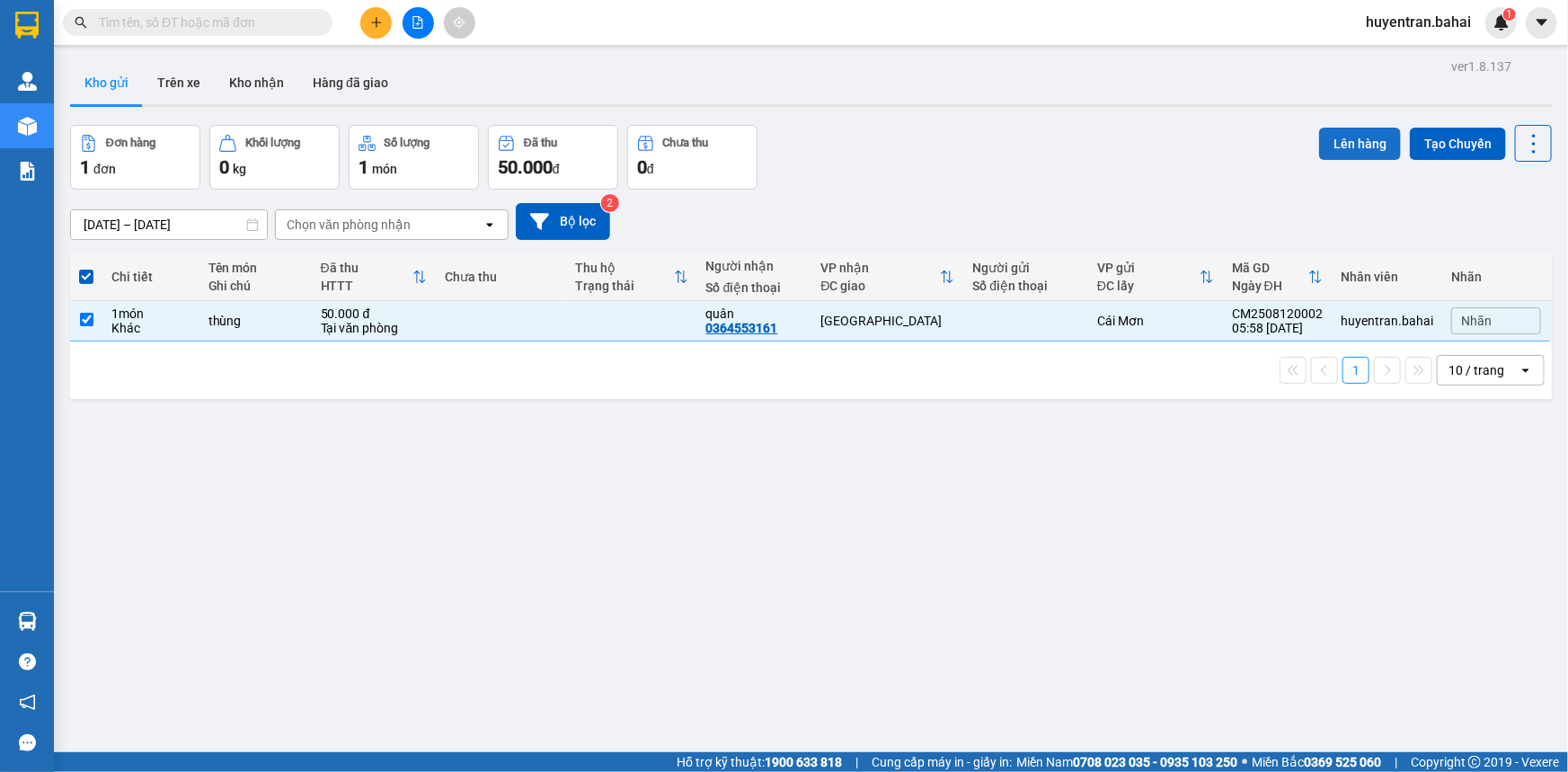
click at [1352, 146] on button "Lên hàng" at bounding box center [1360, 143] width 82 height 33
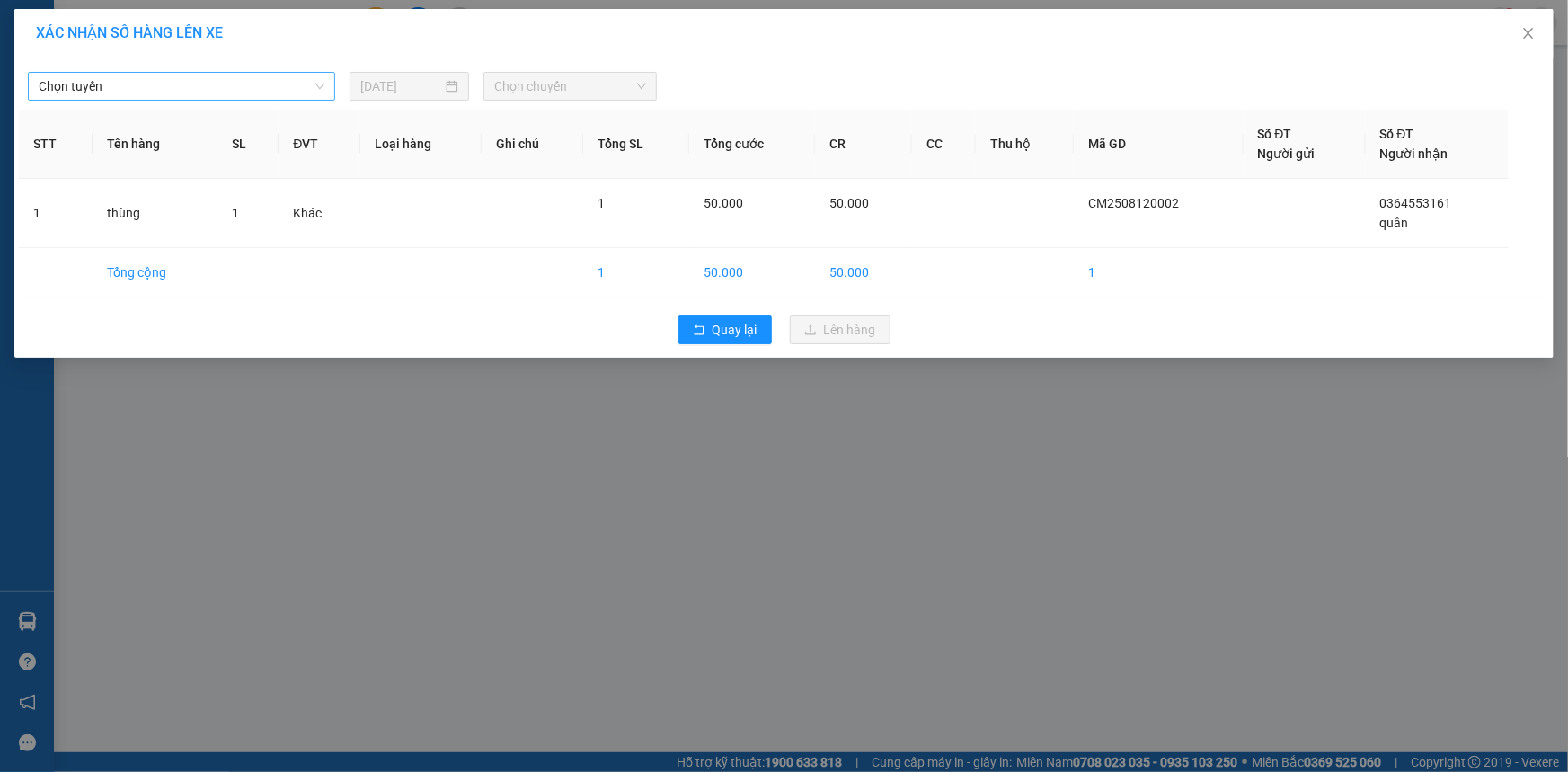
click at [279, 90] on span "Chọn tuyến" at bounding box center [181, 86] width 286 height 27
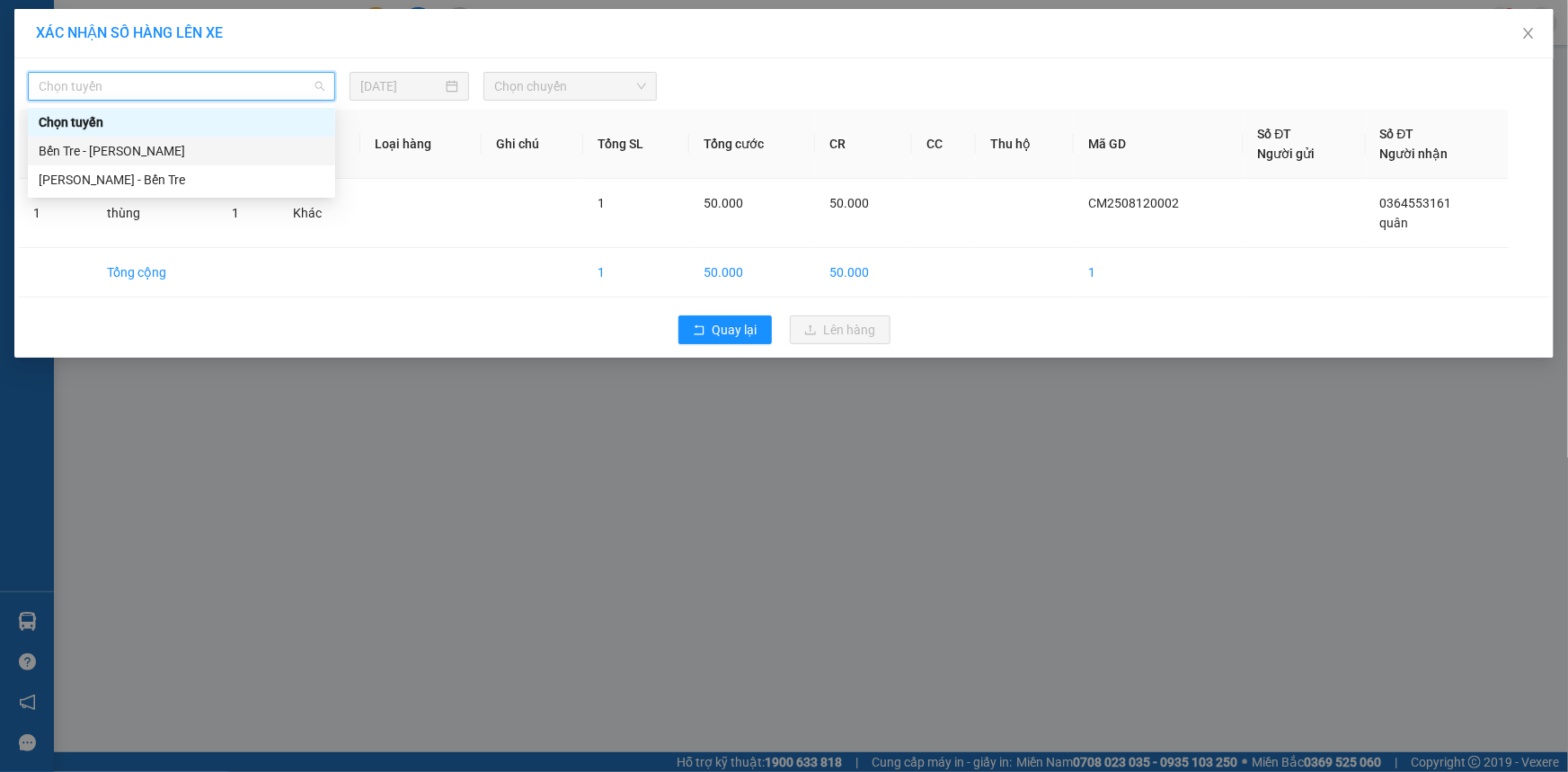
click at [287, 153] on div "Bến Tre - [PERSON_NAME]" at bounding box center [181, 151] width 286 height 20
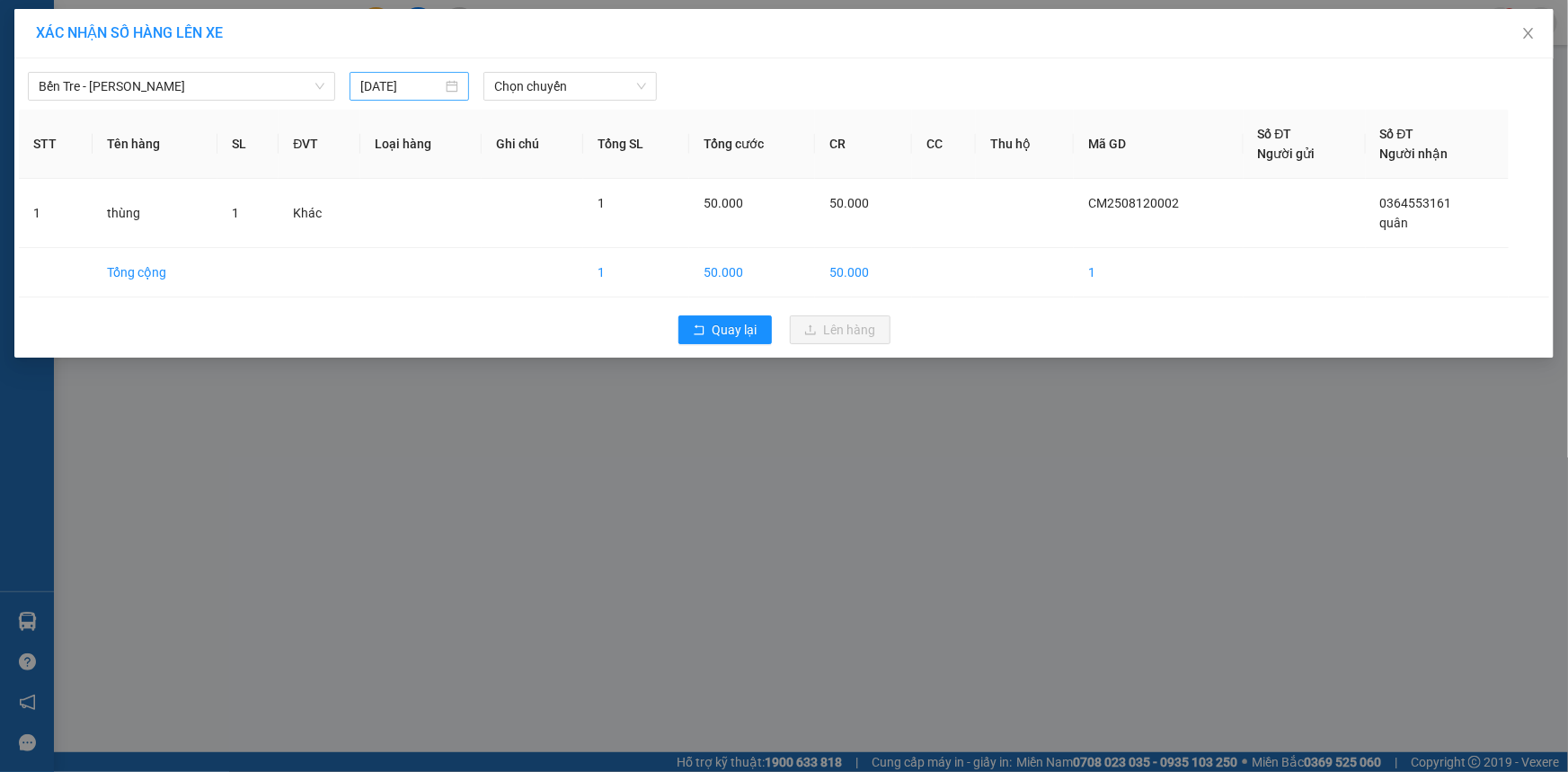
click at [448, 85] on div "[DATE]" at bounding box center [409, 86] width 98 height 20
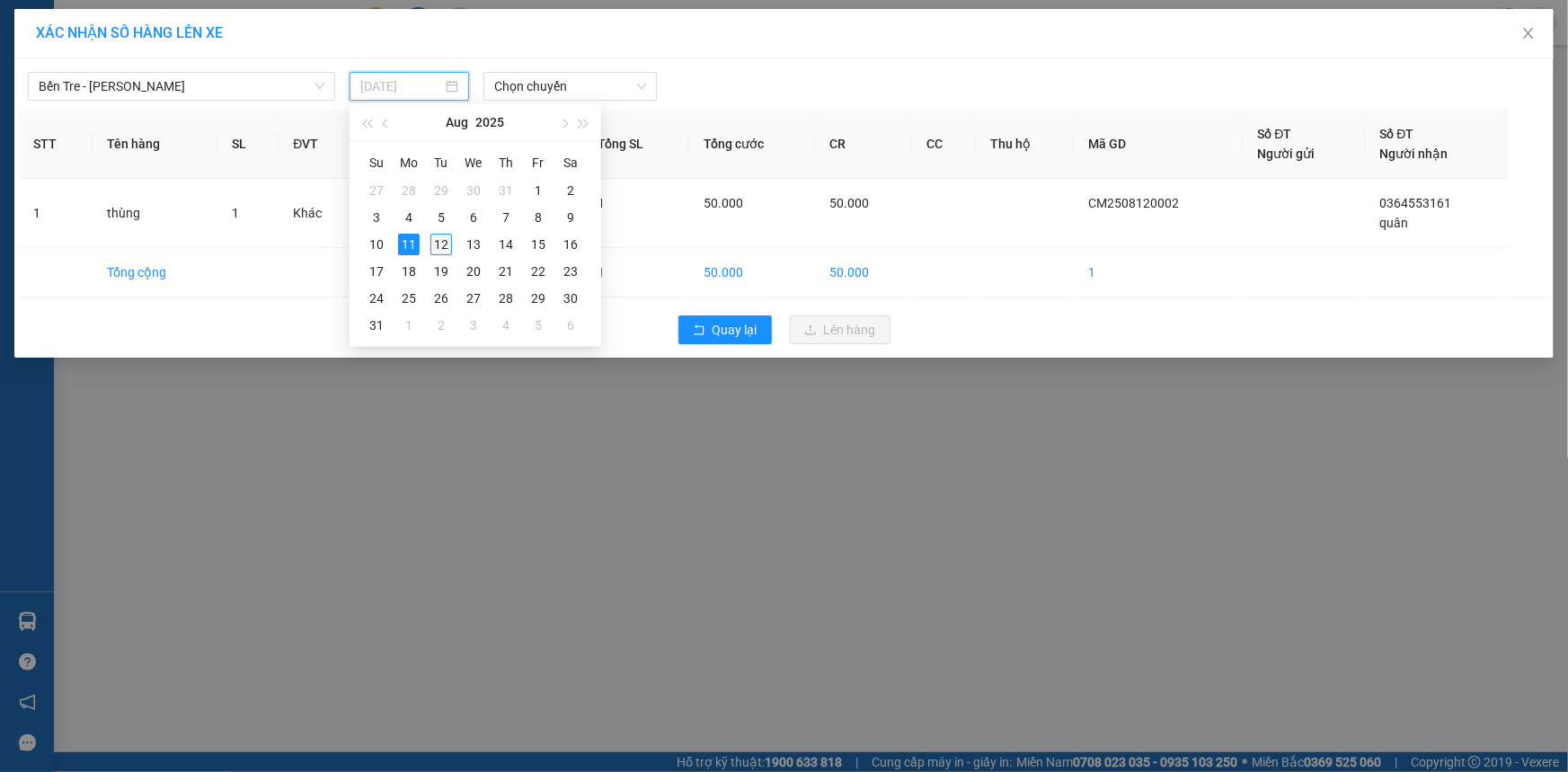
click at [449, 239] on div "12" at bounding box center [442, 244] width 22 height 22
type input "[DATE]"
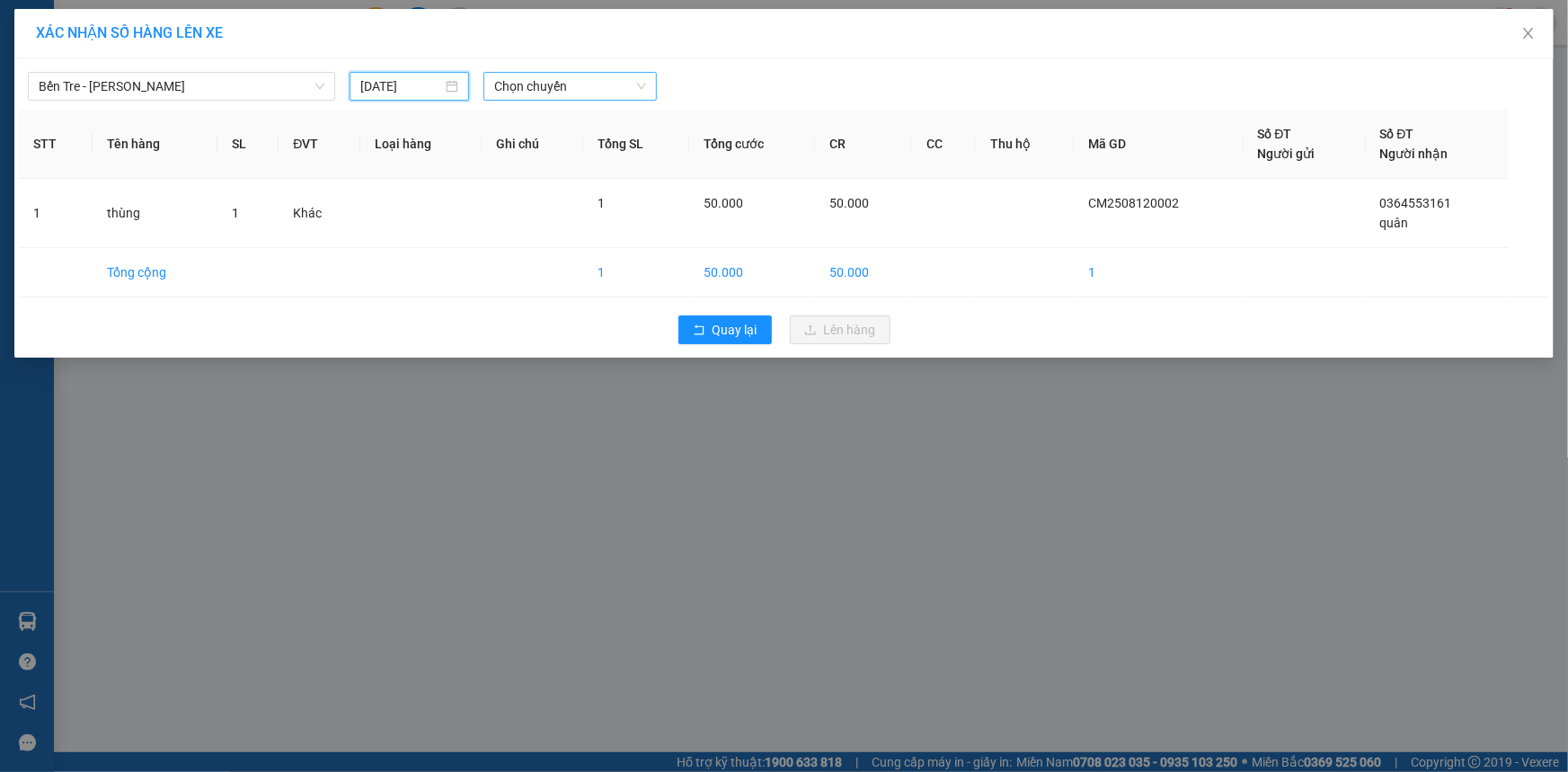
click at [582, 92] on span "Chọn chuyến" at bounding box center [570, 86] width 152 height 27
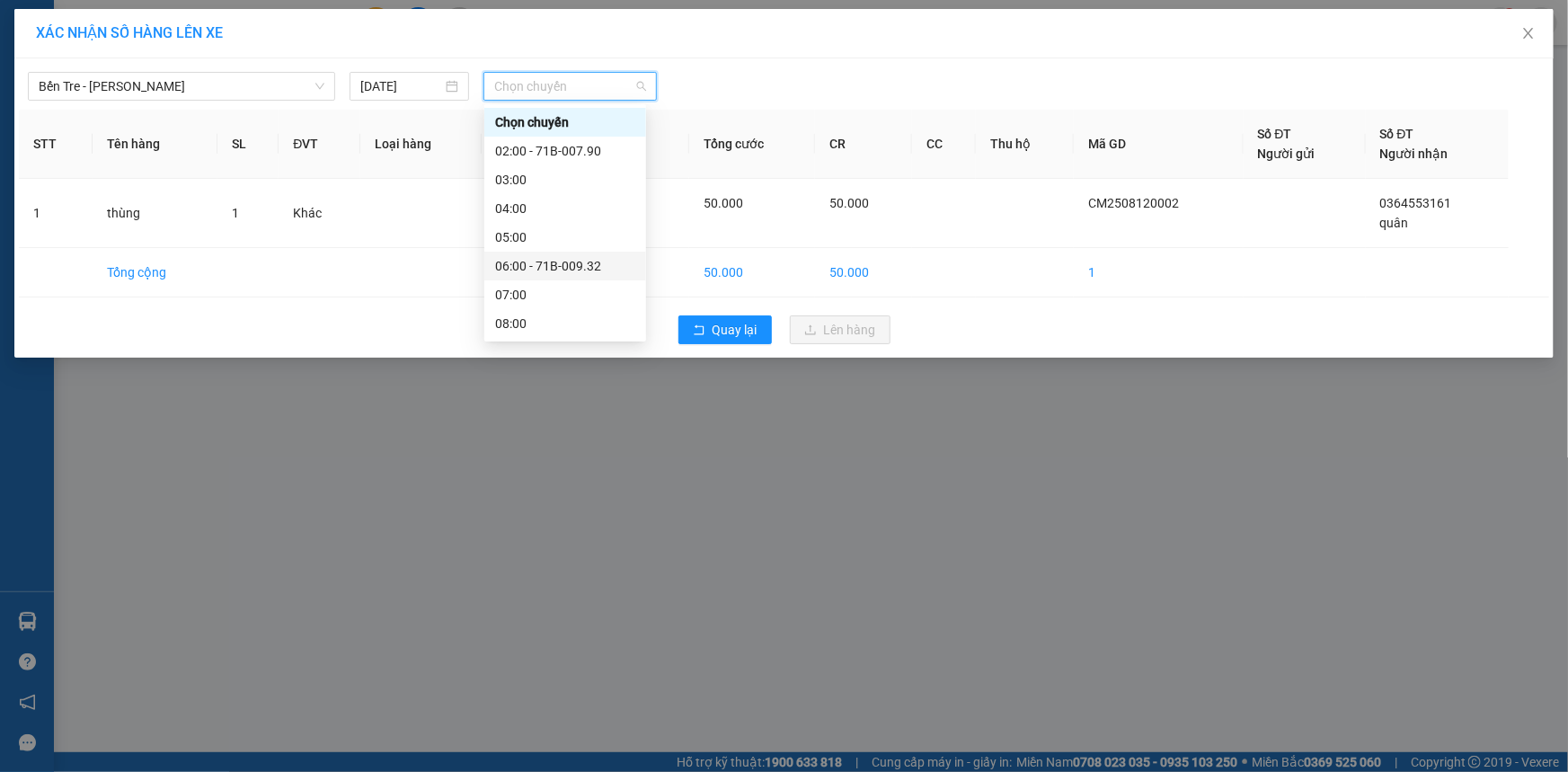
click at [556, 265] on div "06:00 - 71B-009.32" at bounding box center [565, 266] width 140 height 20
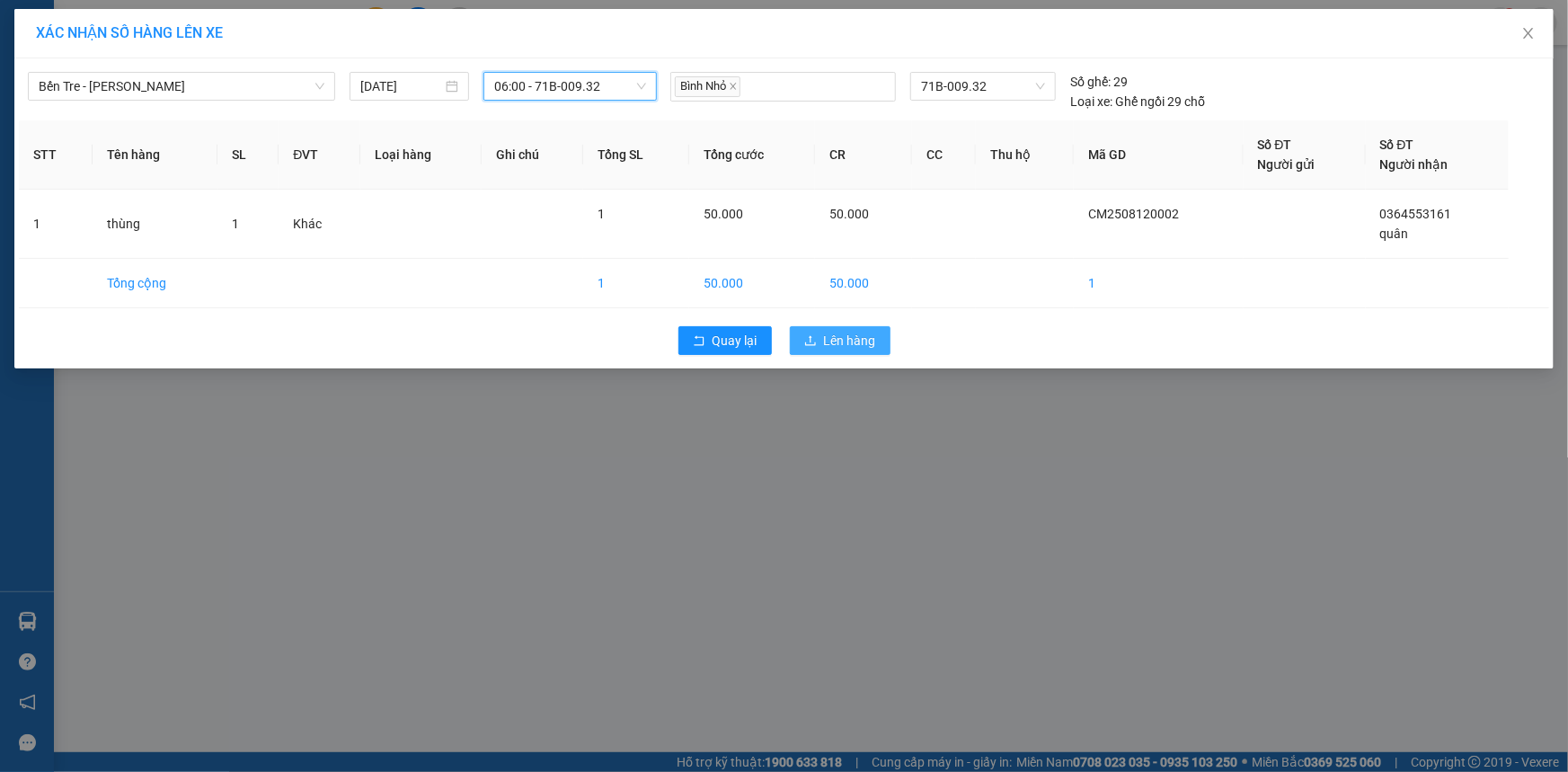
click at [827, 332] on span "Lên hàng" at bounding box center [850, 341] width 52 height 20
